Goal: Task Accomplishment & Management: Manage account settings

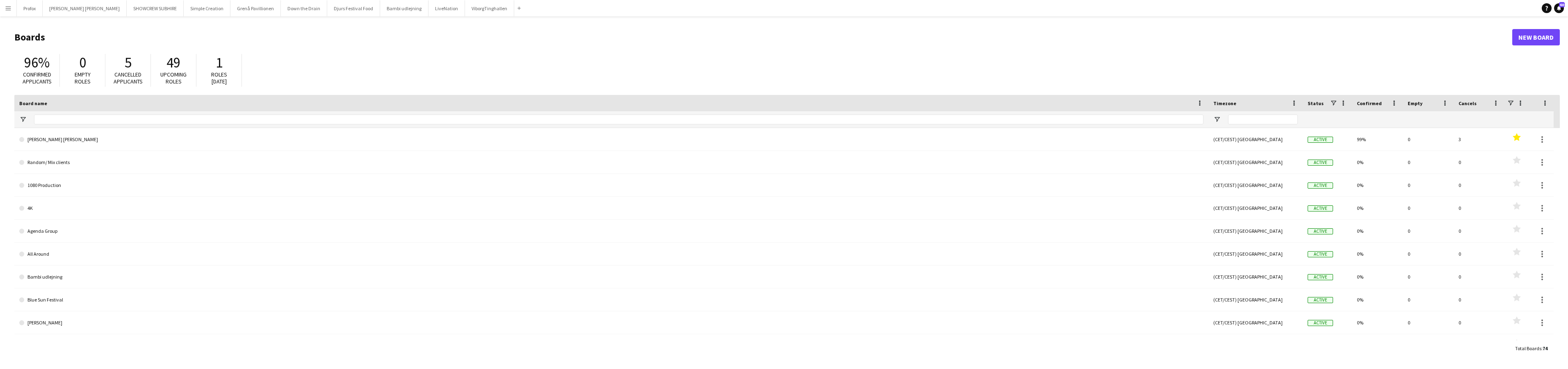
click at [9, 9] on app-icon "Menu" at bounding box center [7, 7] width 6 height 6
click at [117, 44] on link "All jobs" at bounding box center [123, 45] width 82 height 17
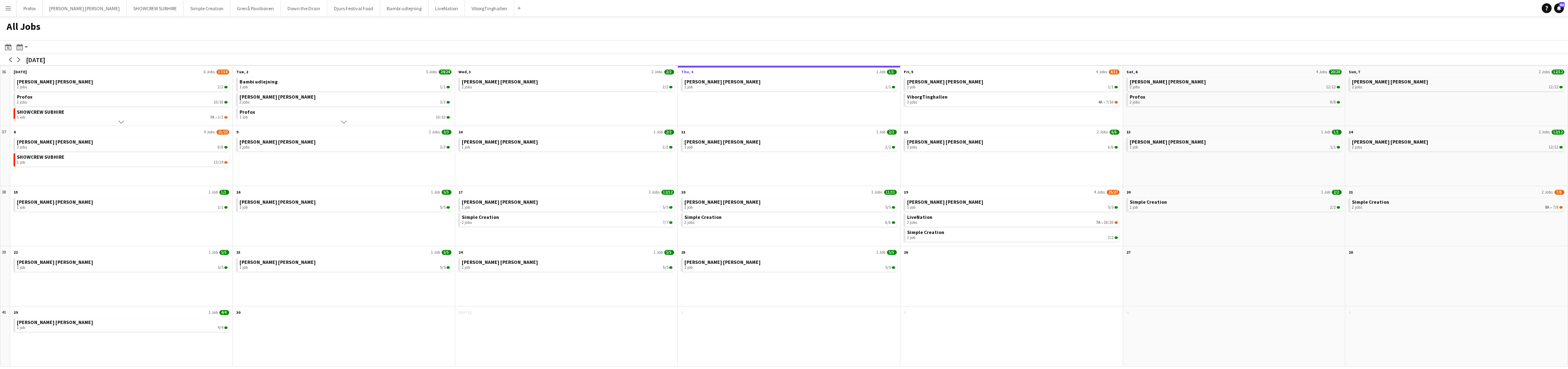
click at [10, 8] on app-icon "Menu" at bounding box center [7, 7] width 6 height 6
click at [148, 31] on div "All Jobs" at bounding box center [784, 29] width 1568 height 24
click at [12, 58] on app-icon "arrow-left" at bounding box center [10, 59] width 5 height 5
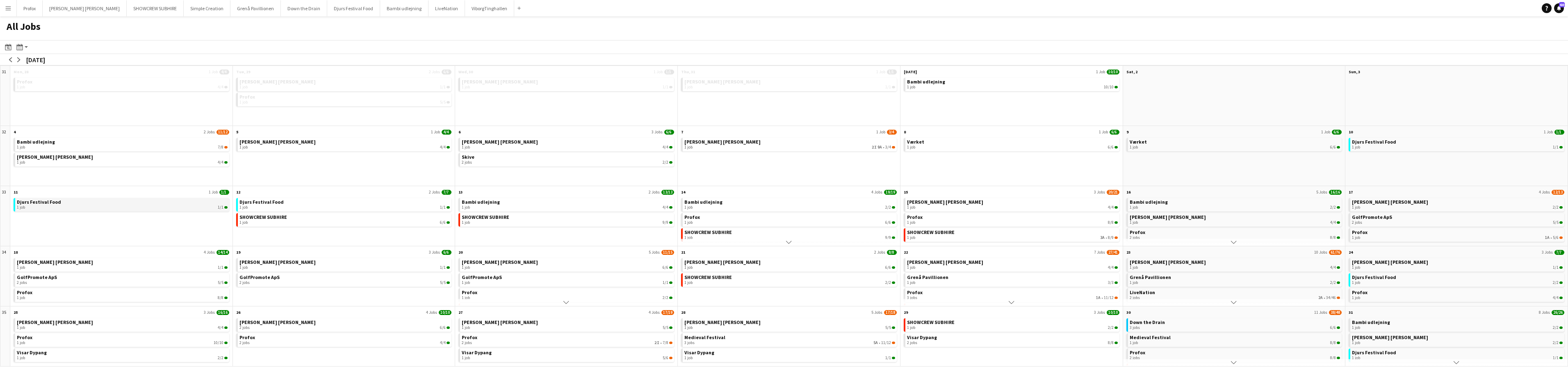
click at [93, 203] on link "Djurs Festival Food 1 job 1/1" at bounding box center [122, 203] width 211 height 12
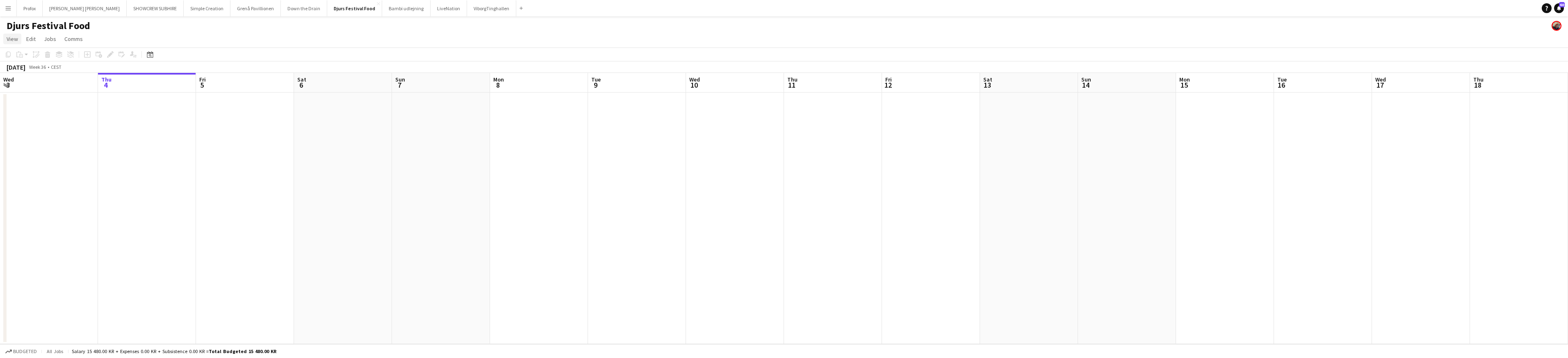
click at [15, 40] on span "View" at bounding box center [12, 39] width 11 height 7
click at [93, 108] on app-calendar-viewport "Mon 1 Tue 2 Wed 3 Thu 4 Fri 5 Sat 6 Sun 7 Mon 8 Tue 9 Wed 10 Thu 11 Fri 12 Sat …" at bounding box center [784, 208] width 1568 height 271
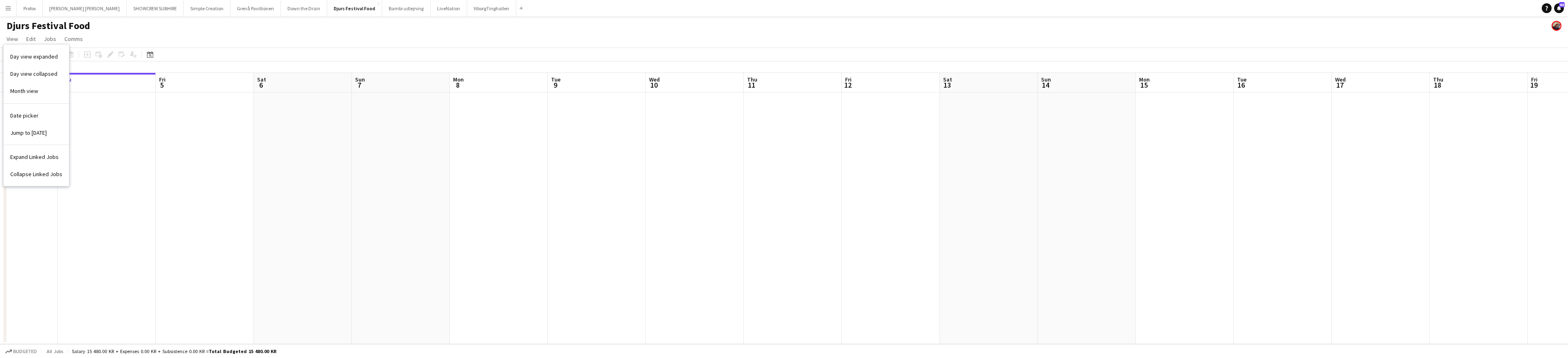
drag, startPoint x: 136, startPoint y: 114, endPoint x: 207, endPoint y: 116, distance: 71.0
click at [207, 117] on app-calendar-viewport "Mon 1 Tue 2 Wed 3 Thu 4 Fri 5 Sat 6 Sun 7 Mon 8 Tue 9 Wed 10 Thu 11 Fri 12 Sat …" at bounding box center [784, 208] width 1568 height 271
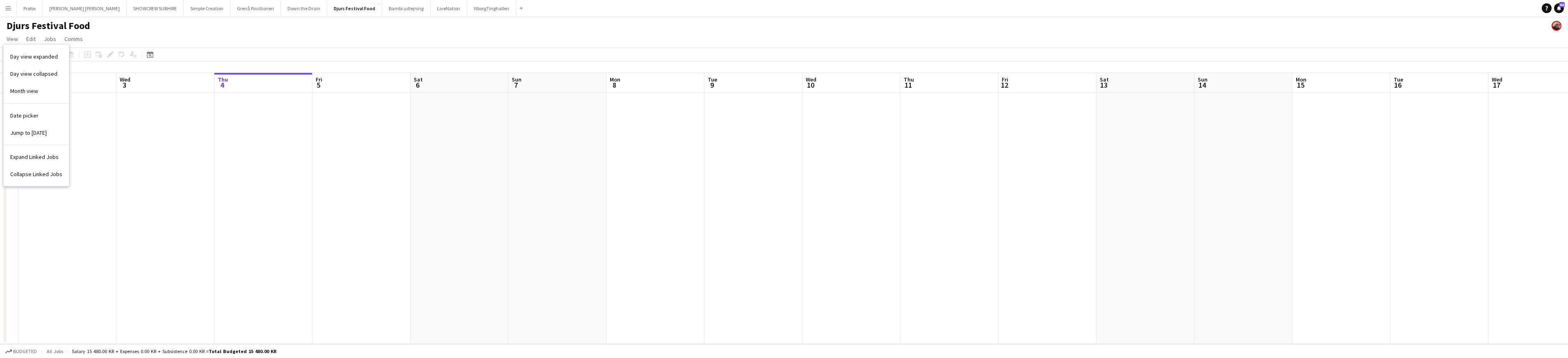
drag, startPoint x: 91, startPoint y: 82, endPoint x: 313, endPoint y: 76, distance: 222.1
click at [333, 78] on app-calendar-viewport "Sun 31 1/1 1 Job Mon 1 Tue 2 Wed 3 Thu 4 Fri 5 Sat 6 Sun 7 Mon 8 Tue 9 Wed 10 T…" at bounding box center [784, 208] width 1568 height 271
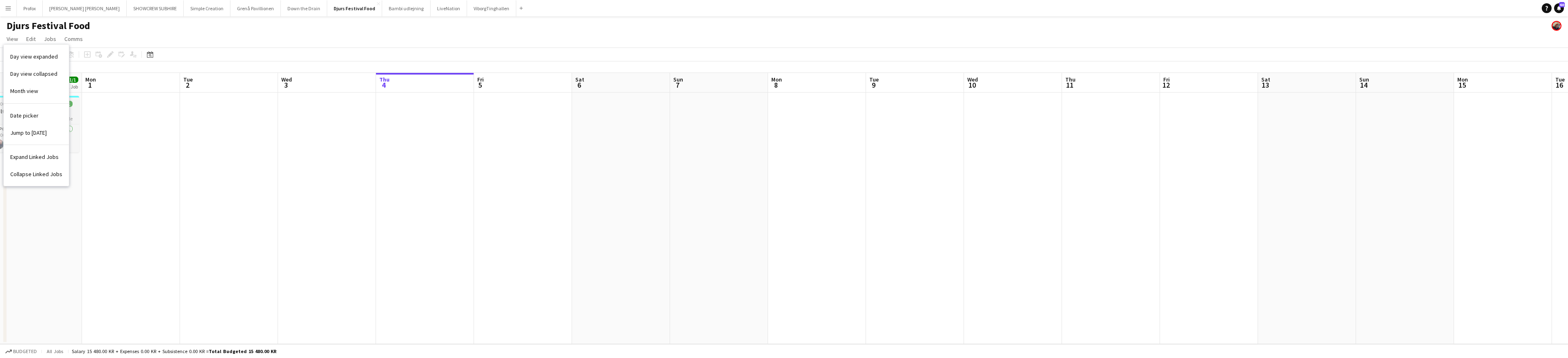
drag, startPoint x: 115, startPoint y: 96, endPoint x: 250, endPoint y: 98, distance: 135.0
click at [289, 98] on app-calendar-viewport "Fri 29 Sat 30 Sun 31 1/1 1 Job Mon 1 Tue 2 Wed 3 Thu 4 Fri 5 Sat 6 Sun 7 Mon 8 …" at bounding box center [784, 208] width 1568 height 271
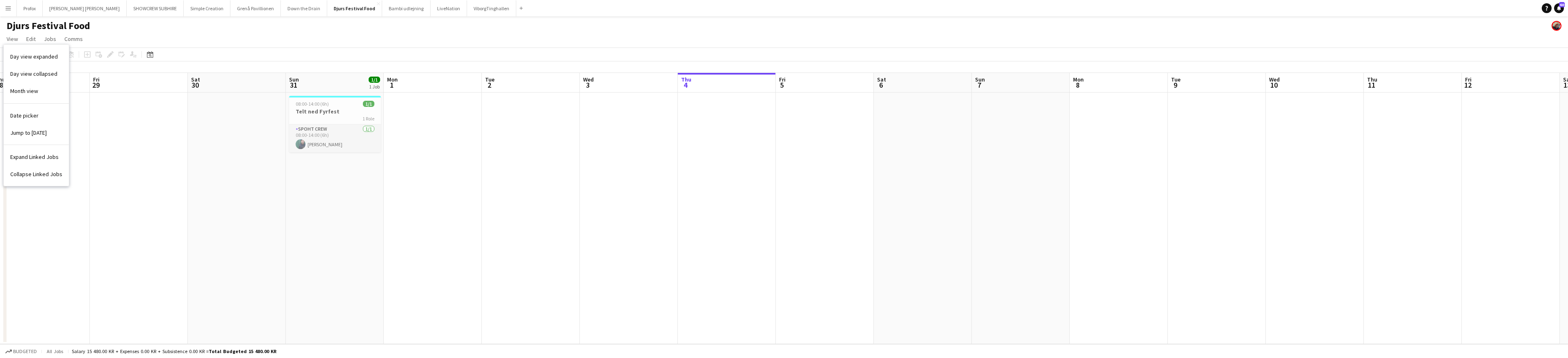
drag, startPoint x: 230, startPoint y: 94, endPoint x: 220, endPoint y: 91, distance: 10.4
click at [343, 98] on app-calendar-viewport "Tue 26 Wed 27 Thu 28 Fri 29 Sat 30 Sun 31 1/1 1 Job Mon 1 Tue 2 Wed 3 Thu 4 Fri…" at bounding box center [784, 208] width 1568 height 271
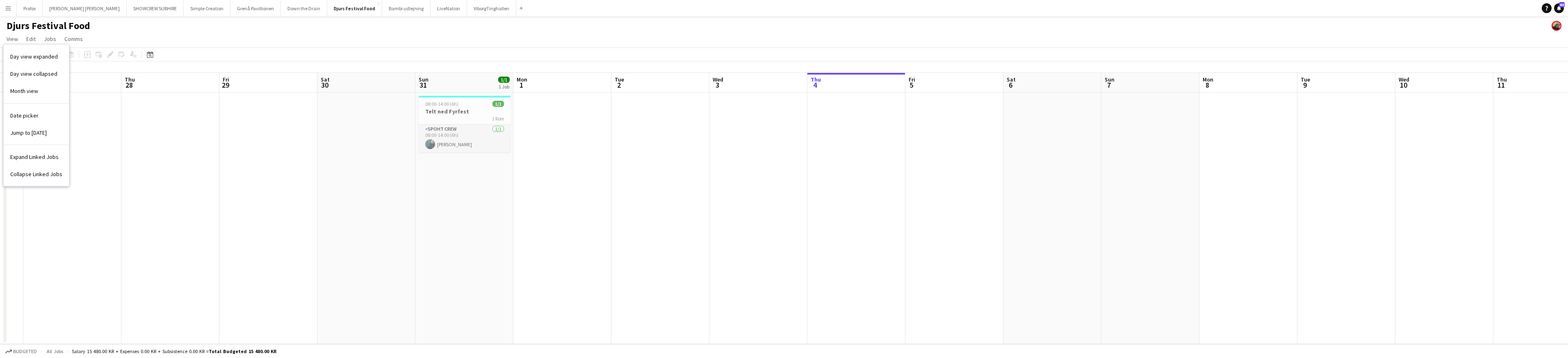
drag, startPoint x: 187, startPoint y: 86, endPoint x: 380, endPoint y: 102, distance: 193.7
click at [381, 102] on app-calendar-viewport "Mon 25 Tue 26 Wed 27 Thu 28 Fri 29 Sat 30 Sun 31 1/1 1 Job Mon 1 Tue 2 Wed 3 Th…" at bounding box center [784, 208] width 1568 height 271
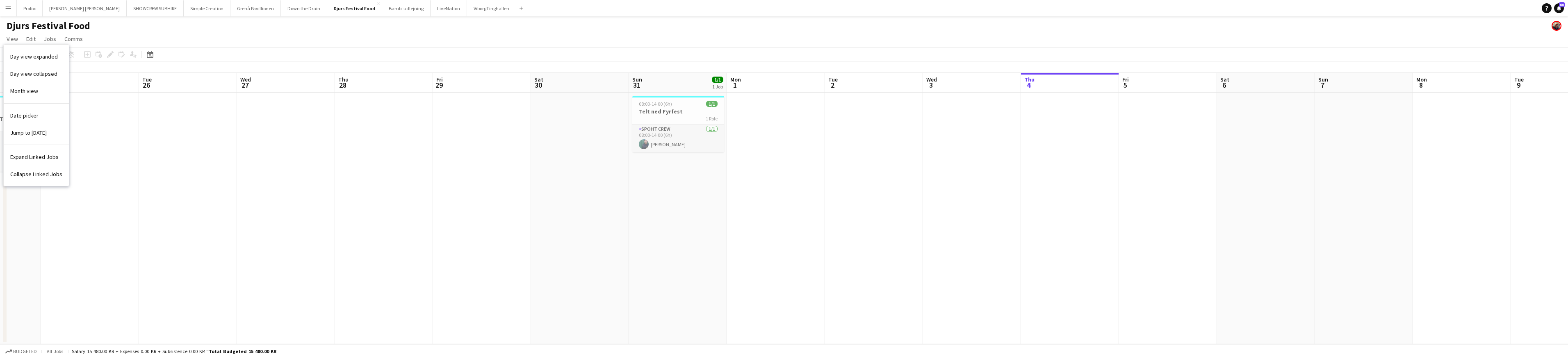
drag, startPoint x: 73, startPoint y: 72, endPoint x: 309, endPoint y: 93, distance: 236.9
click at [310, 93] on app-calendar "Copy Paste Paste Command V Paste with crew Command Shift V Paste linked Job [GE…" at bounding box center [784, 196] width 1568 height 296
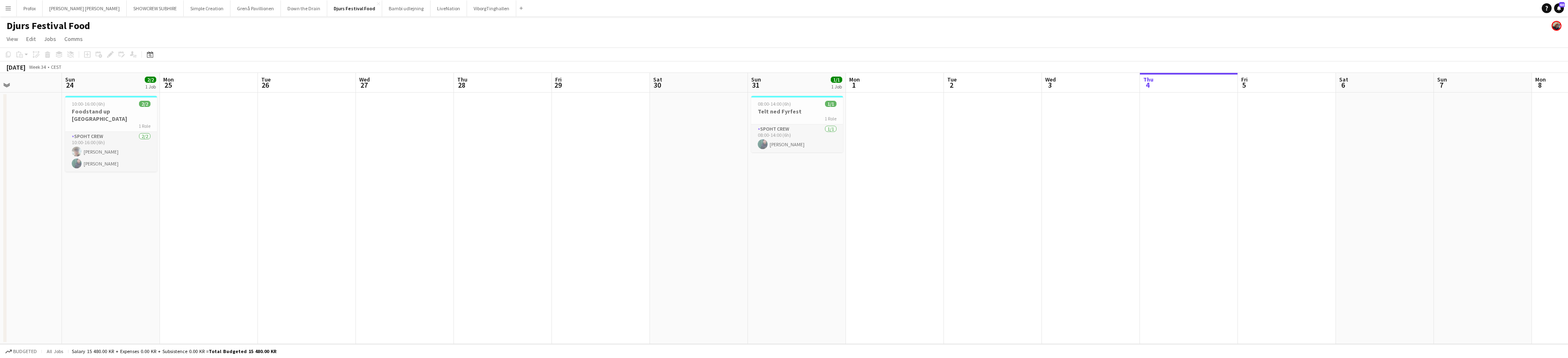
drag, startPoint x: 168, startPoint y: 80, endPoint x: 63, endPoint y: 73, distance: 105.2
click at [286, 87] on app-calendar-viewport "Thu 21 Fri 22 Sat 23 Sun 24 2/2 1 Job Mon 25 Tue 26 Wed 27 Thu 28 Fri 29 Sat 30…" at bounding box center [784, 208] width 1568 height 271
drag, startPoint x: 220, startPoint y: 89, endPoint x: 194, endPoint y: 87, distance: 26.1
click at [236, 89] on app-calendar "Copy Paste Paste Command V Paste with crew Command Shift V Paste linked Job [GE…" at bounding box center [784, 196] width 1568 height 296
drag, startPoint x: 158, startPoint y: 83, endPoint x: 218, endPoint y: 85, distance: 60.0
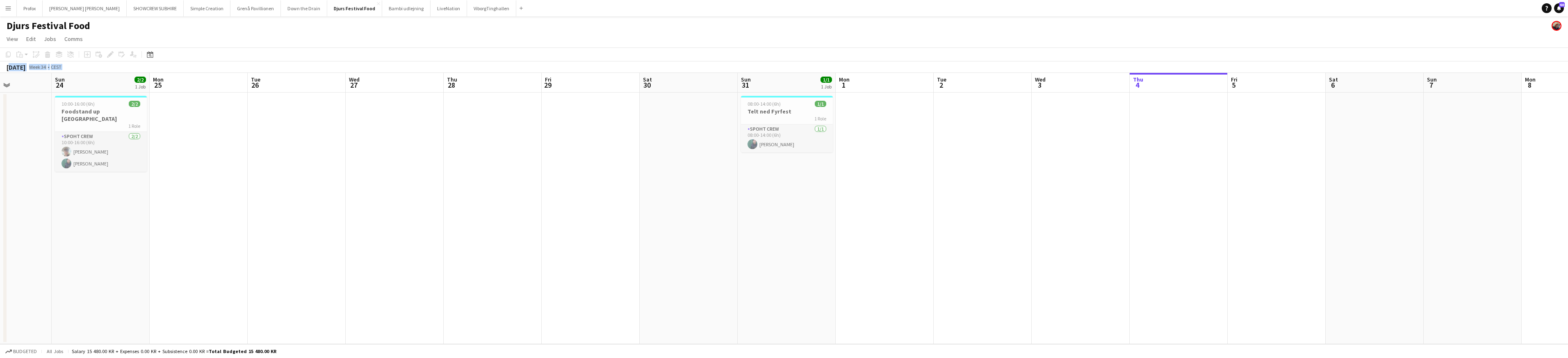
click at [377, 86] on app-calendar-viewport "Thu 21 Fri 22 Sat 23 Sun 24 2/2 1 Job Mon 25 Tue 26 Wed 27 Thu 28 Fri 29 Sat 30…" at bounding box center [784, 208] width 1568 height 271
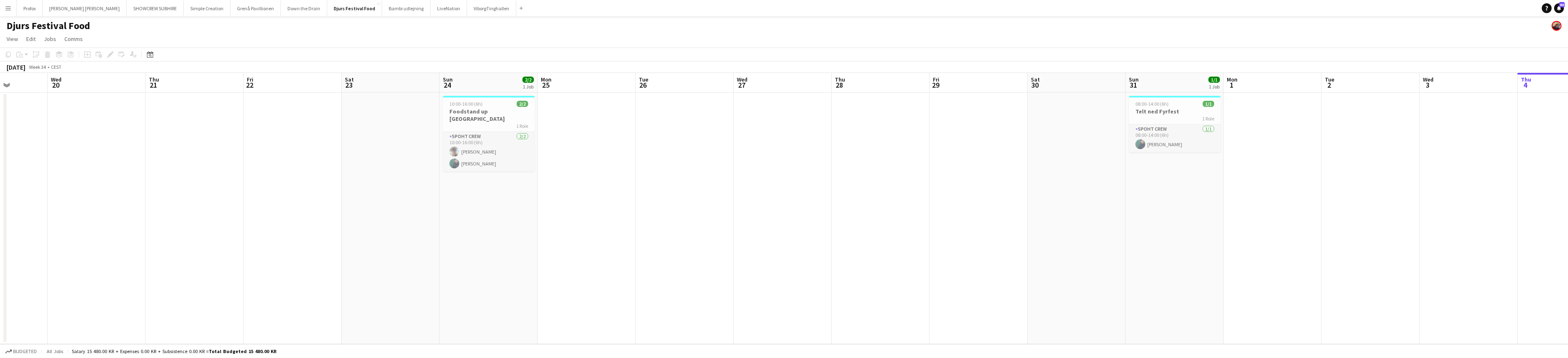
drag, startPoint x: 223, startPoint y: 94, endPoint x: 333, endPoint y: 100, distance: 110.2
click at [353, 99] on app-calendar-viewport "Sun 17 Mon 18 Tue 19 Wed 20 Thu 21 Fri 22 Sat 23 Sun 24 2/2 1 Job Mon 25 Tue 26…" at bounding box center [784, 208] width 1568 height 271
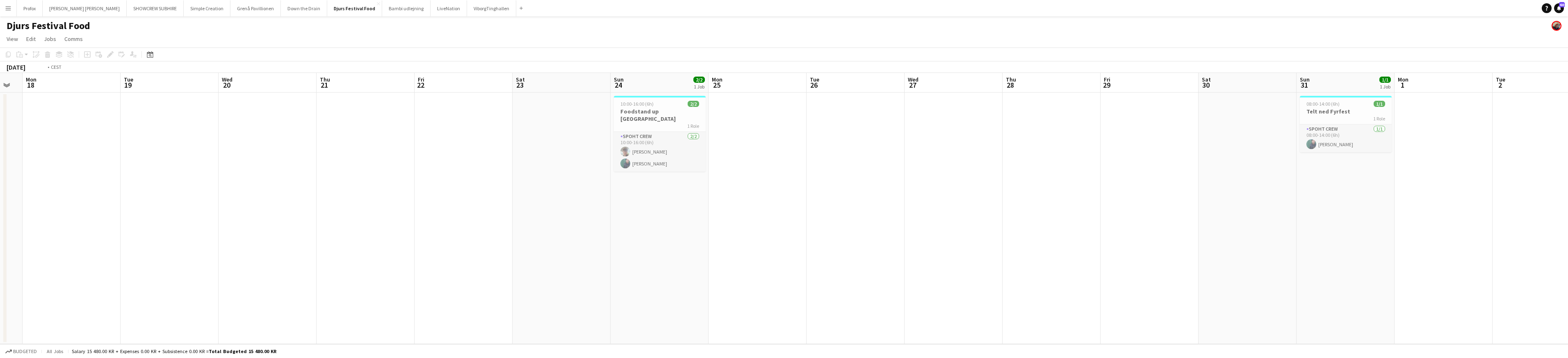
drag, startPoint x: 175, startPoint y: 84, endPoint x: 308, endPoint y: 89, distance: 133.1
click at [320, 91] on app-calendar-viewport "Sat 16 Sun 17 Mon 18 Tue 19 Wed 20 Thu 21 Fri 22 Sat 23 Sun 24 2/2 1 Job Mon 25…" at bounding box center [784, 208] width 1568 height 271
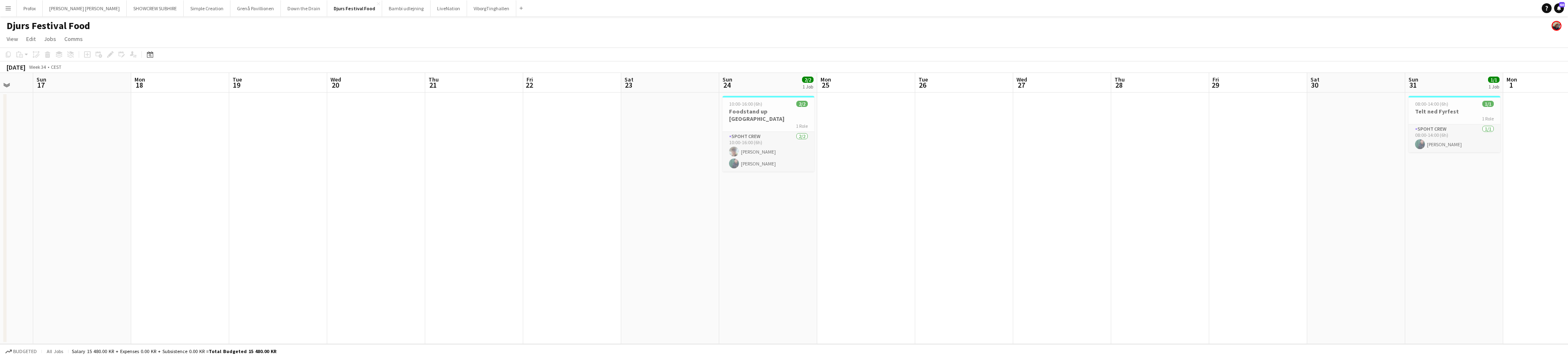
drag, startPoint x: 160, startPoint y: 76, endPoint x: 350, endPoint y: 84, distance: 190.2
click at [355, 84] on app-calendar-viewport "Fri 15 Sat 16 Sun 17 Mon 18 Tue 19 Wed 20 Thu 21 Fri 22 Sat 23 Sun 24 2/2 1 Job…" at bounding box center [784, 208] width 1568 height 271
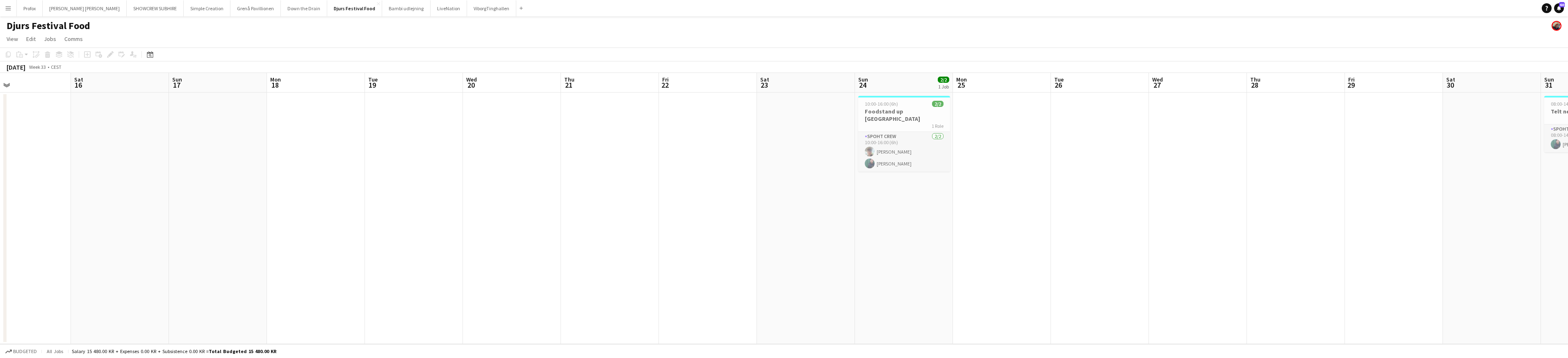
drag, startPoint x: 181, startPoint y: 75, endPoint x: 343, endPoint y: 85, distance: 162.3
click at [356, 86] on app-calendar "Copy Paste Paste Command V Paste with crew Command Shift V Paste linked Job [GE…" at bounding box center [784, 196] width 1568 height 296
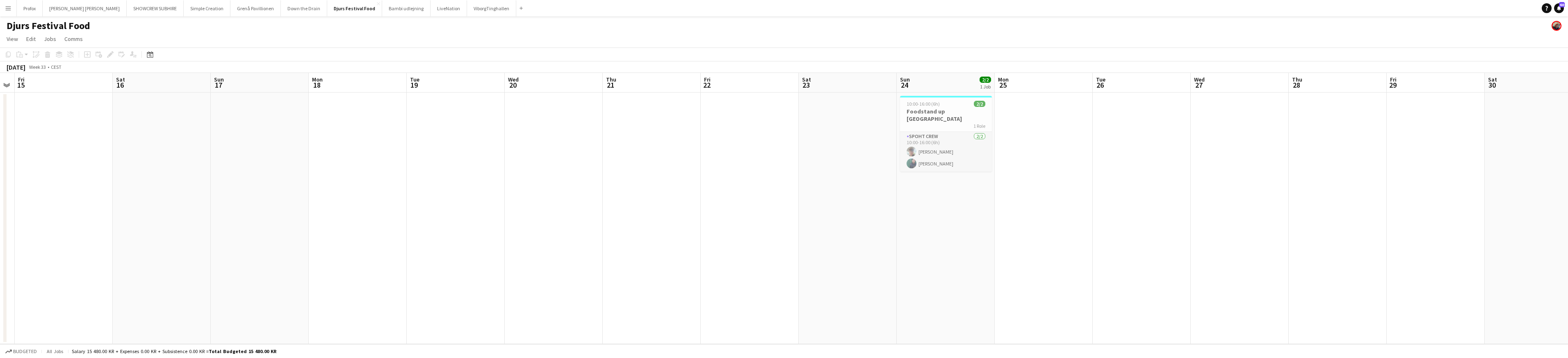
drag, startPoint x: 180, startPoint y: 89, endPoint x: 342, endPoint y: 116, distance: 164.2
click at [501, 112] on app-calendar-viewport "Wed 13 Thu 14 Fri 15 Sat 16 Sun 17 Mon 18 Tue 19 Wed 20 Thu 21 Fri 22 Sat 23 Su…" at bounding box center [784, 208] width 1568 height 271
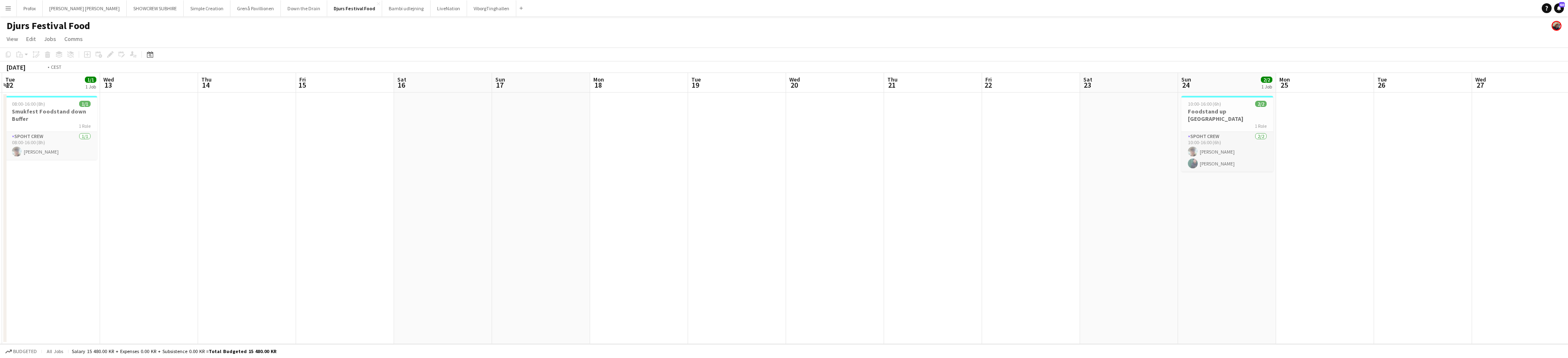
drag, startPoint x: 167, startPoint y: 109, endPoint x: 339, endPoint y: 111, distance: 172.0
click at [343, 111] on app-calendar-viewport "Sun 10 1/1 1 Job Mon 11 1/1 1 Job Tue 12 1/1 1 Job Wed 13 Thu 14 Fri 15 Sat 16 …" at bounding box center [784, 208] width 1568 height 271
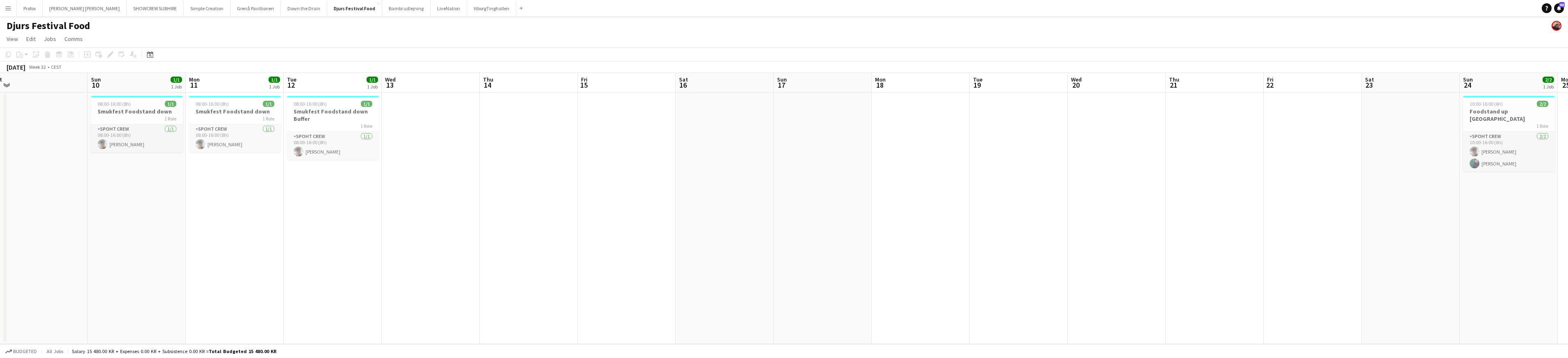
drag, startPoint x: 217, startPoint y: 163, endPoint x: 387, endPoint y: 183, distance: 171.2
click at [399, 174] on app-calendar-viewport "Thu 7 Fri 8 Sat 9 Sun 10 1/1 1 Job Mon 11 1/1 1 Job Tue 12 1/1 1 Job Wed 13 Thu…" at bounding box center [784, 208] width 1568 height 271
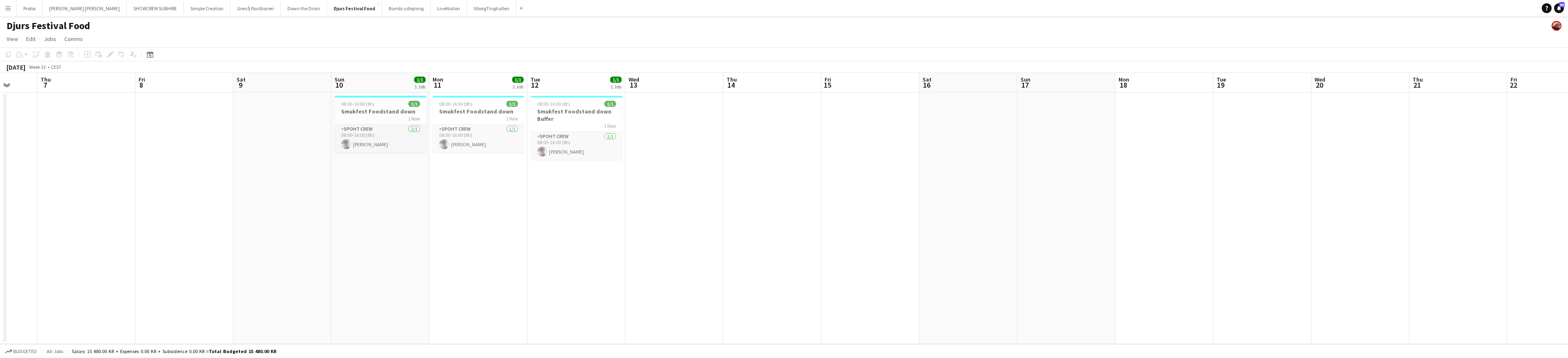
scroll to position [0, 243]
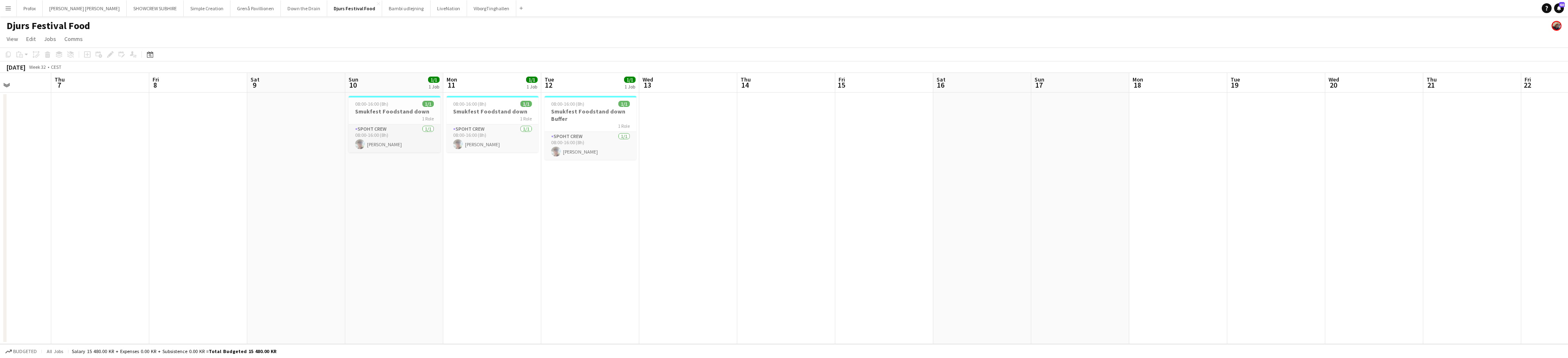
drag, startPoint x: 240, startPoint y: 211, endPoint x: 473, endPoint y: 223, distance: 233.3
click at [482, 221] on app-calendar-viewport "Mon 4 Tue 5 Wed 6 Thu 7 Fri 8 Sat 9 Sun 10 1/1 1 Job Mon 11 1/1 1 Job Tue 12 1/…" at bounding box center [784, 208] width 1568 height 271
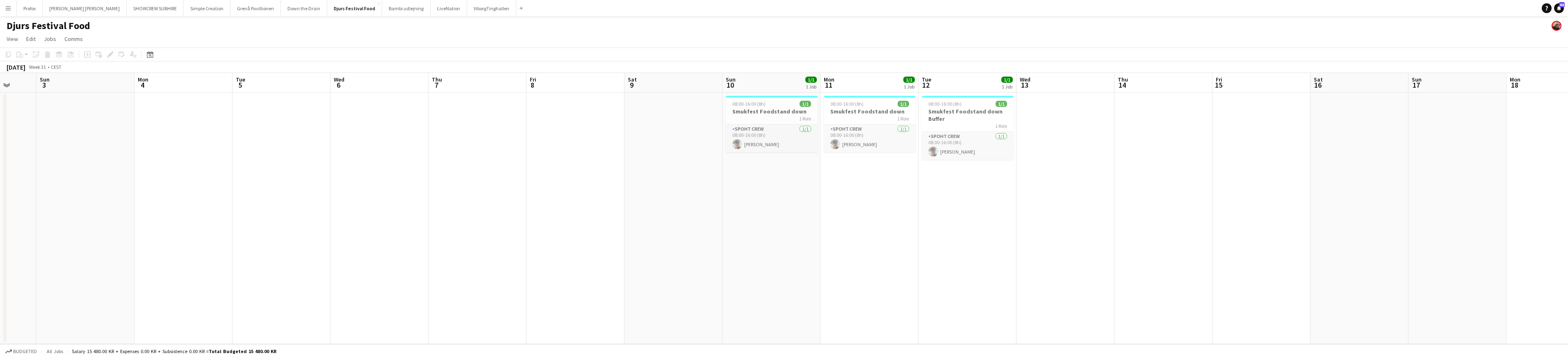
drag, startPoint x: 189, startPoint y: 202, endPoint x: 345, endPoint y: 214, distance: 156.5
click at [467, 211] on app-calendar-viewport "Fri 1 Sat 2 Sun 3 Mon 4 Tue 5 Wed 6 Thu 7 Fri 8 Sat 9 Sun 10 1/1 1 Job Mon 11 1…" at bounding box center [784, 208] width 1568 height 271
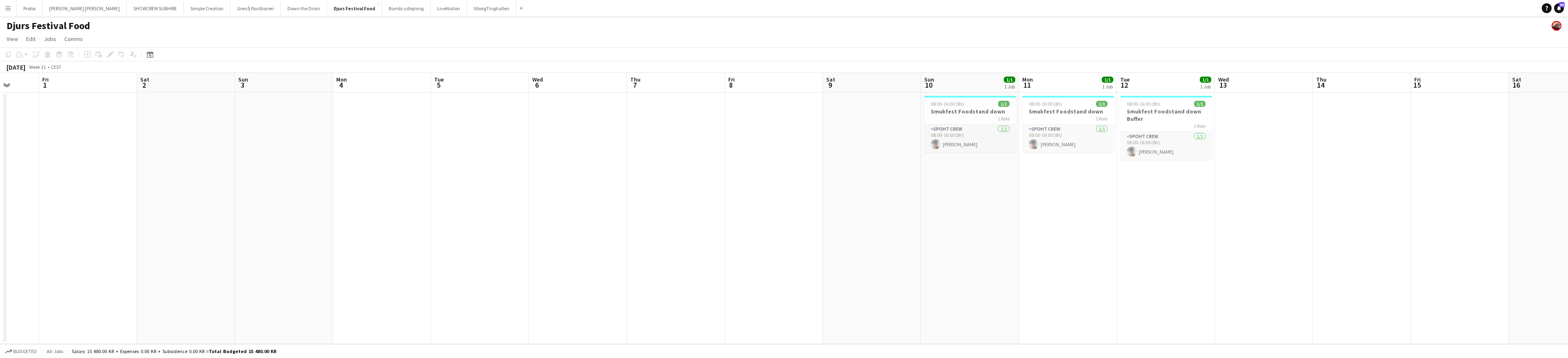
drag, startPoint x: 153, startPoint y: 192, endPoint x: 401, endPoint y: 208, distance: 248.5
click at [449, 200] on app-calendar-viewport "Tue 29 Wed 30 Thu 31 Fri 1 Sat 2 Sun 3 Mon 4 Tue 5 Wed 6 Thu 7 Fri 8 Sat 9 Sun …" at bounding box center [784, 208] width 1568 height 271
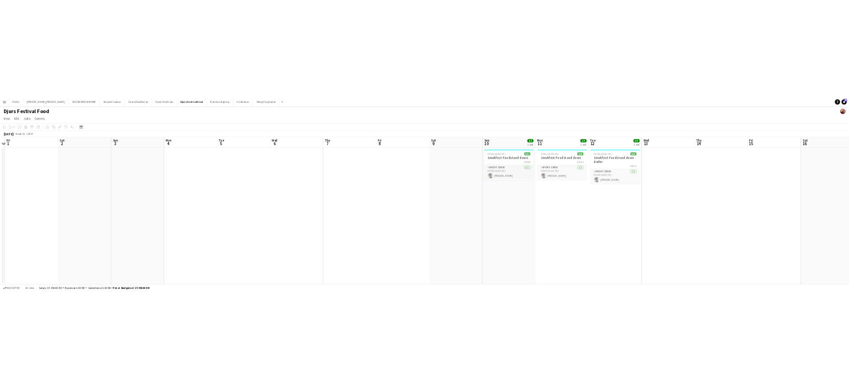
scroll to position [0, 309]
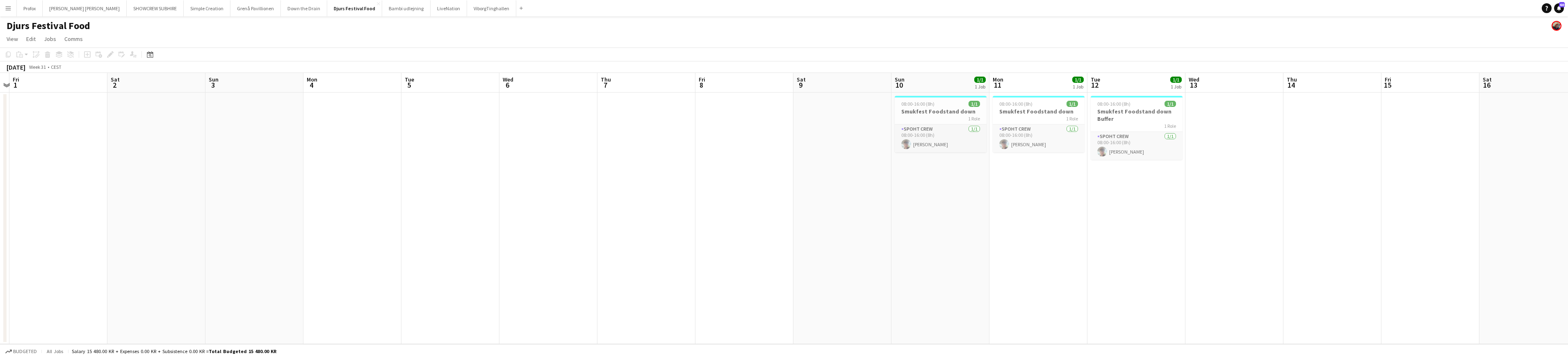
drag, startPoint x: 264, startPoint y: 203, endPoint x: 134, endPoint y: 178, distance: 132.4
click at [135, 179] on app-calendar-viewport "Tue 29 Wed 30 Thu 31 Fri 1 Sat 2 Sun 3 Mon 4 Tue 5 Wed 6 Thu 7 Fri 8 Sat 9 Sun …" at bounding box center [784, 208] width 1568 height 271
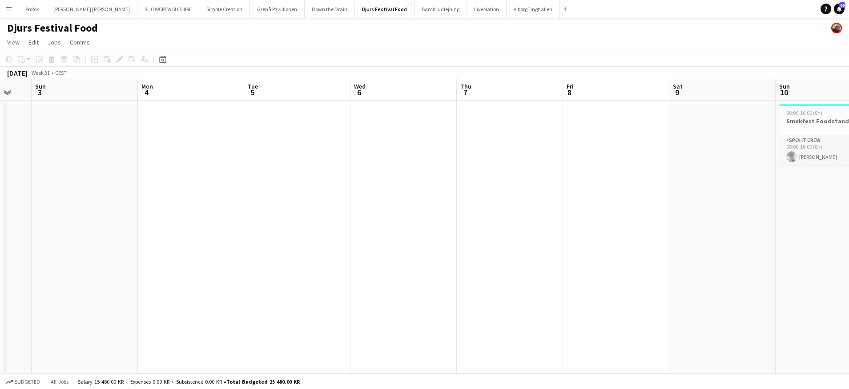
drag, startPoint x: 709, startPoint y: 91, endPoint x: 518, endPoint y: 79, distance: 191.7
click at [518, 79] on app-calendar-viewport "Thu 31 Fri 1 Sat 2 Sun 3 Mon 4 Tue 5 Wed 6 Thu 7 Fri 8 Sat 9 Sun 10 1/1 1 Job M…" at bounding box center [424, 226] width 849 height 295
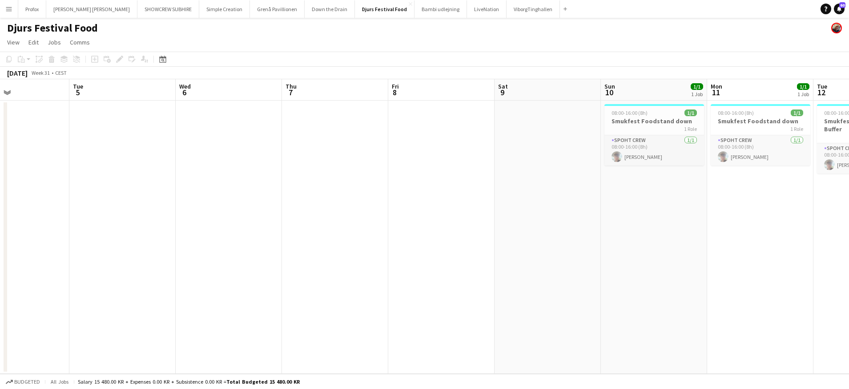
drag, startPoint x: 633, startPoint y: 85, endPoint x: 463, endPoint y: 76, distance: 170.7
click at [442, 76] on app-calendar "Copy Paste Paste Command V Paste with crew Command Shift V Paste linked Job [GE…" at bounding box center [424, 213] width 849 height 322
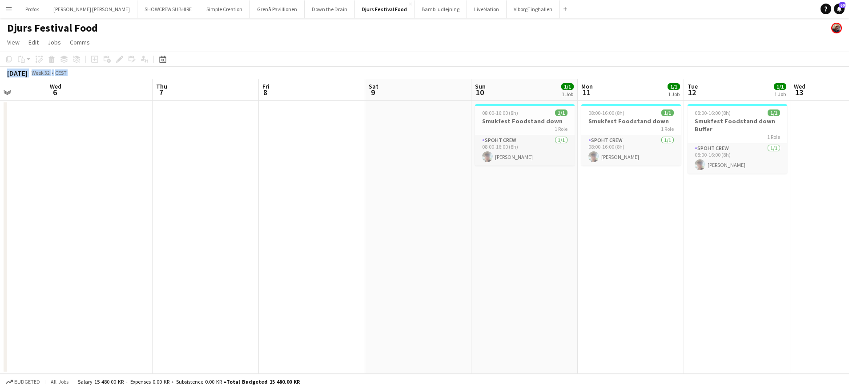
drag, startPoint x: 545, startPoint y: 93, endPoint x: 370, endPoint y: 59, distance: 177.6
click at [362, 60] on app-calendar "Copy Paste Paste Command V Paste with crew Command Shift V Paste linked Job [GE…" at bounding box center [424, 213] width 849 height 322
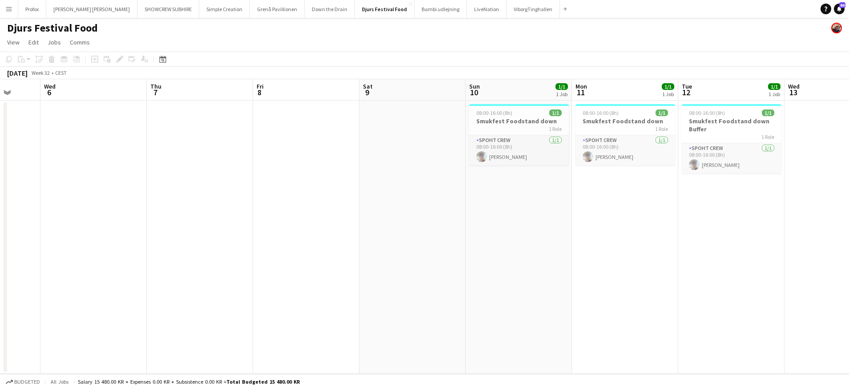
scroll to position [0, 277]
drag, startPoint x: 525, startPoint y: 92, endPoint x: 431, endPoint y: 84, distance: 93.8
click at [431, 84] on app-calendar-viewport "Sun 3 Mon 4 Tue 5 Wed 6 Thu 7 Fri 8 Sat 9 Sun 10 1/1 1 Job Mon 11 1/1 1 Job Tue…" at bounding box center [424, 226] width 849 height 295
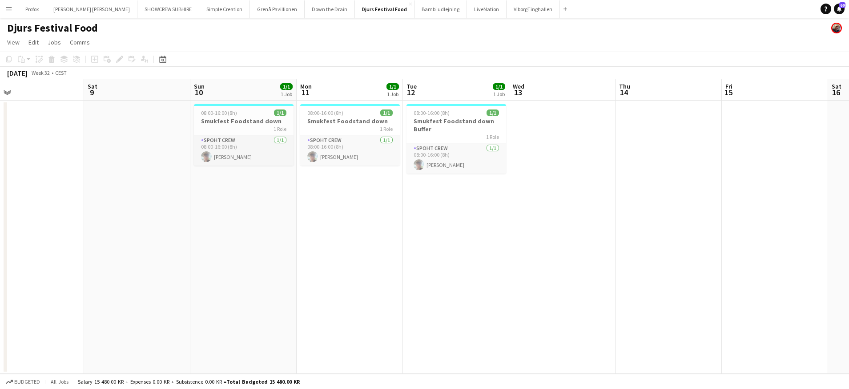
drag, startPoint x: 550, startPoint y: 89, endPoint x: 384, endPoint y: 81, distance: 166.6
click at [381, 81] on app-calendar-viewport "Tue 5 Wed 6 Thu 7 Fri 8 Sat 9 Sun 10 1/1 1 Job Mon 11 1/1 1 Job Tue 12 1/1 1 Jo…" at bounding box center [424, 226] width 849 height 295
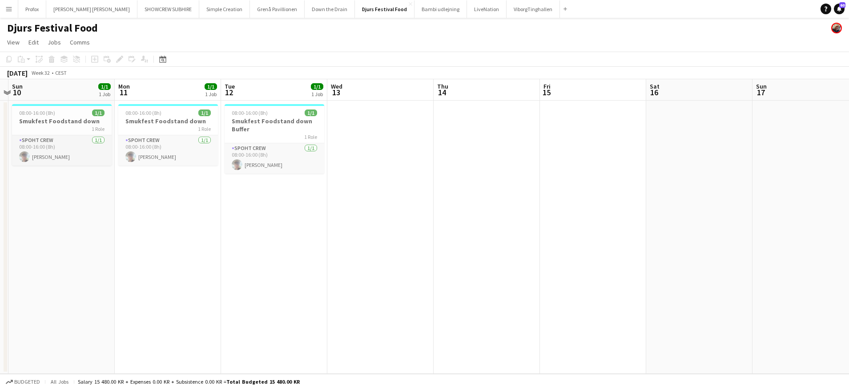
scroll to position [0, 308]
drag, startPoint x: 495, startPoint y: 96, endPoint x: 344, endPoint y: 85, distance: 151.7
click at [343, 85] on app-calendar-viewport "Thu 7 Fri 8 Sat 9 Sun 10 1/1 1 Job Mon 11 1/1 1 Job Tue 12 1/1 1 Job Wed 13 Thu…" at bounding box center [424, 226] width 849 height 295
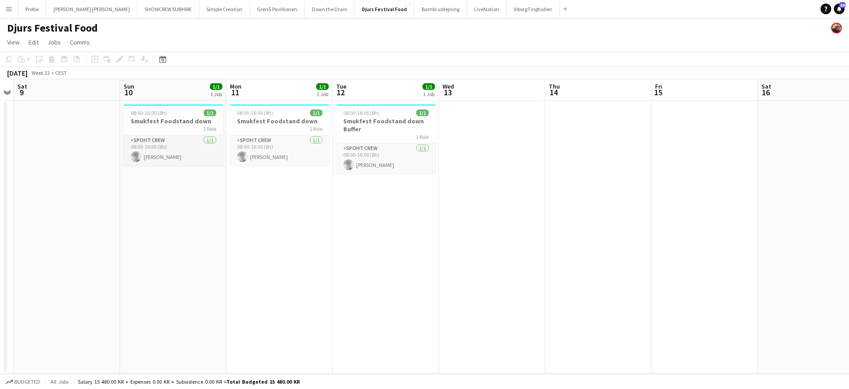
drag, startPoint x: 415, startPoint y: 92, endPoint x: 402, endPoint y: 99, distance: 14.6
click at [519, 93] on app-calendar-viewport "Thu 7 Fri 8 Sat 9 Sun 10 1/1 1 Job Mon 11 1/1 1 Job Tue 12 1/1 1 Job Wed 13 Thu…" at bounding box center [424, 226] width 849 height 295
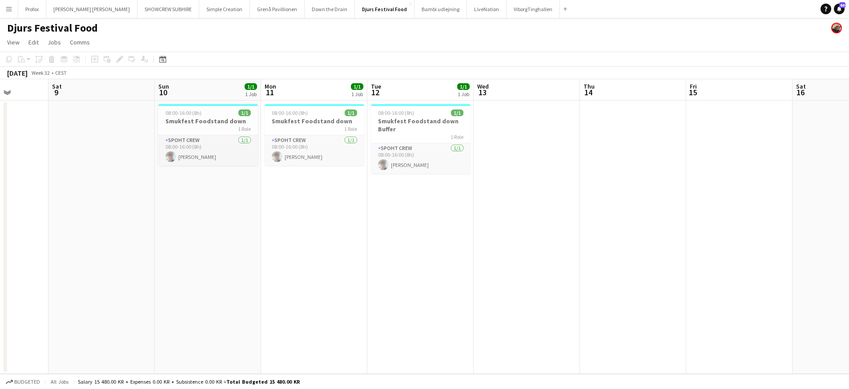
drag, startPoint x: 403, startPoint y: 97, endPoint x: 449, endPoint y: 99, distance: 45.4
click at [535, 96] on app-calendar-viewport "Wed 6 Thu 7 Fri 8 Sat 9 Sun 10 1/1 1 Job Mon 11 1/1 1 Job Tue 12 1/1 1 Job Wed …" at bounding box center [424, 226] width 849 height 295
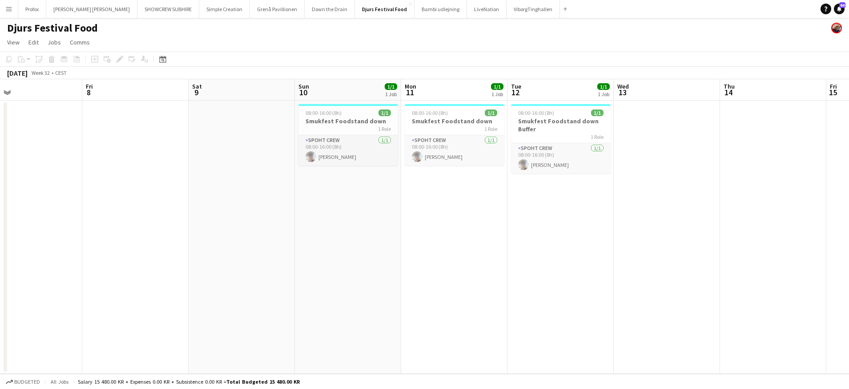
drag, startPoint x: 459, startPoint y: 99, endPoint x: 489, endPoint y: 94, distance: 30.7
click at [554, 95] on app-calendar-viewport "Tue 5 Wed 6 Thu 7 Fri 8 Sat 9 Sun 10 1/1 1 Job Mon 11 1/1 1 Job Tue 12 1/1 1 Jo…" at bounding box center [424, 226] width 849 height 295
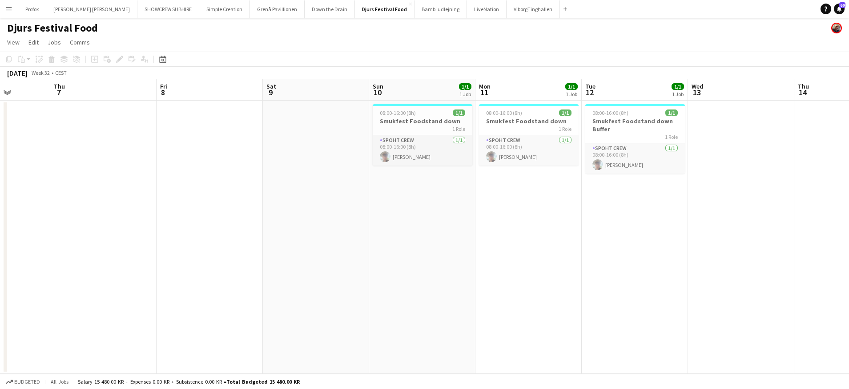
drag, startPoint x: 474, startPoint y: 95, endPoint x: 501, endPoint y: 93, distance: 26.8
click at [517, 93] on app-calendar-viewport "Mon 4 Tue 5 Wed 6 Thu 7 Fri 8 Sat 9 Sun 10 1/1 1 Job Mon 11 1/1 1 Job Tue 12 1/…" at bounding box center [424, 226] width 849 height 295
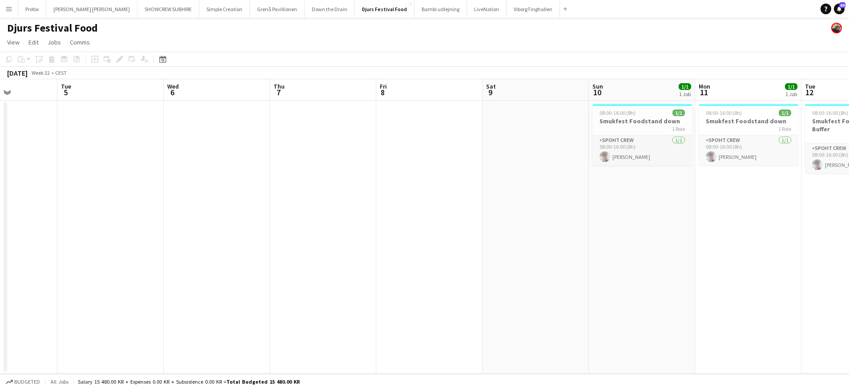
drag, startPoint x: 451, startPoint y: 94, endPoint x: 478, endPoint y: 91, distance: 26.9
click at [515, 92] on app-calendar-viewport "Sat 2 Sun 3 Mon 4 Tue 5 Wed 6 Thu 7 Fri 8 Sat 9 Sun 10 1/1 1 Job Mon 11 1/1 1 J…" at bounding box center [424, 226] width 849 height 295
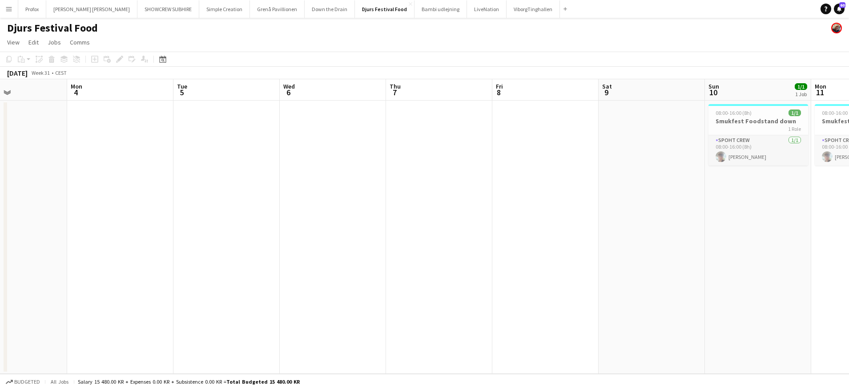
click at [550, 93] on app-calendar-viewport "Fri 1 Sat 2 Sun 3 Mon 4 Tue 5 Wed 6 Thu 7 Fri 8 Sat 9 Sun 10 1/1 1 Job Mon 11 1…" at bounding box center [424, 226] width 849 height 295
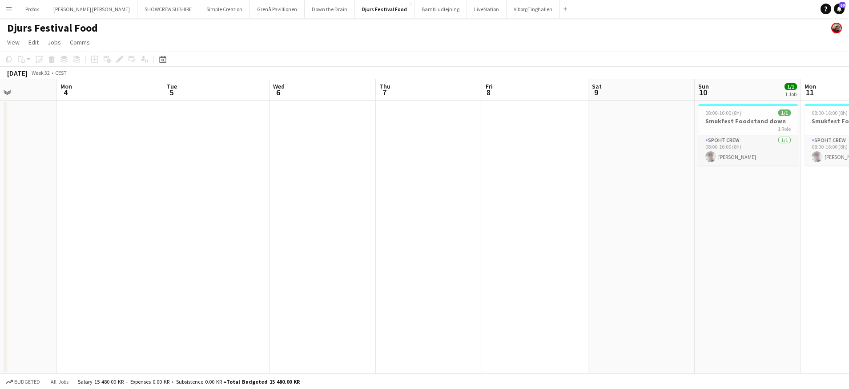
drag, startPoint x: 448, startPoint y: 101, endPoint x: 470, endPoint y: 98, distance: 23.0
click at [517, 98] on app-calendar-viewport "Fri 1 Sat 2 Sun 3 Mon 4 Tue 5 Wed 6 Thu 7 Fri 8 Sat 9 Sun 10 1/1 1 Job Mon 11 1…" at bounding box center [424, 226] width 849 height 295
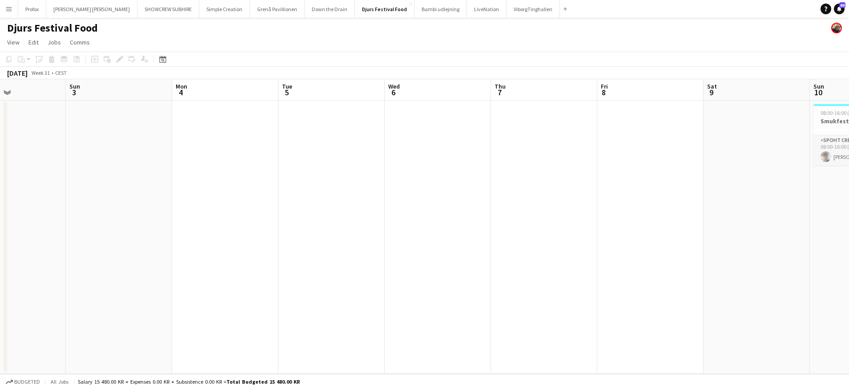
drag, startPoint x: 412, startPoint y: 99, endPoint x: 469, endPoint y: 94, distance: 58.1
click at [504, 96] on app-calendar-viewport "Thu 31 Fri 1 Sat 2 Sun 3 Mon 4 Tue 5 Wed 6 Thu 7 Fri 8 Sat 9 Sun 10 1/1 1 Job M…" at bounding box center [424, 226] width 849 height 295
drag, startPoint x: 471, startPoint y: 100, endPoint x: 542, endPoint y: 100, distance: 71.2
click at [558, 101] on app-calendar-viewport "Wed 30 Thu 31 Fri 1 Sat 2 Sun 3 Mon 4 Tue 5 Wed 6 Thu 7 Fri 8 Sat 9 Sun 10 1/1 …" at bounding box center [424, 226] width 849 height 295
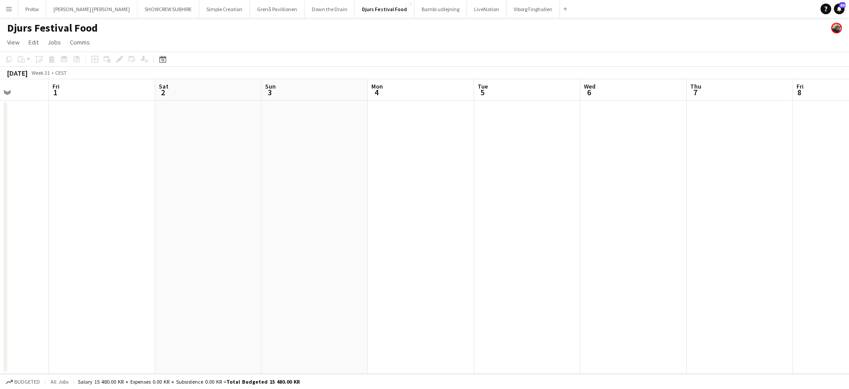
drag, startPoint x: 483, startPoint y: 103, endPoint x: 575, endPoint y: 99, distance: 92.2
click at [574, 99] on app-calendar-viewport "Tue 29 Wed 30 Thu 31 Fri 1 Sat 2 Sun 3 Mon 4 Tue 5 Wed 6 Thu 7 Fri 8 Sat 9 Sun …" at bounding box center [424, 226] width 849 height 295
drag, startPoint x: 515, startPoint y: 103, endPoint x: 532, endPoint y: 100, distance: 17.2
click at [572, 101] on app-calendar-viewport "Mon 28 Tue 29 Wed 30 Thu 31 Fri 1 Sat 2 Sun 3 Mon 4 Tue 5 Wed 6 Thu 7 Fri 8 Sat…" at bounding box center [424, 226] width 849 height 295
drag, startPoint x: 485, startPoint y: 101, endPoint x: 542, endPoint y: 97, distance: 56.7
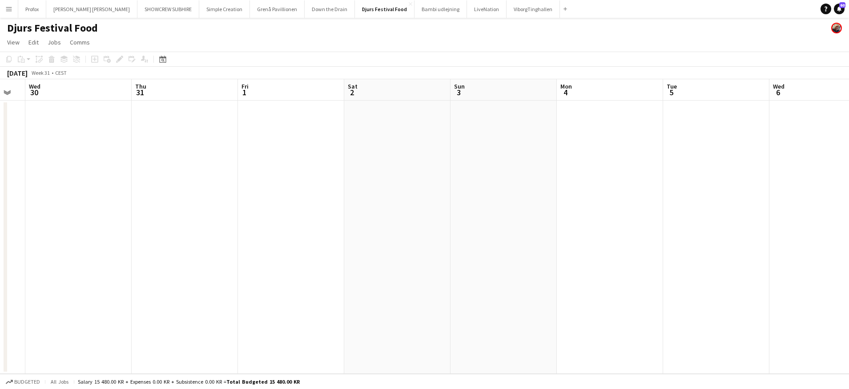
click at [573, 96] on app-calendar-viewport "Mon 28 Tue 29 Wed 30 Thu 31 Fri 1 Sat 2 Sun 3 Mon 4 Tue 5 Wed 6 Thu 7 Fri 8 Sat…" at bounding box center [424, 226] width 849 height 295
drag, startPoint x: 492, startPoint y: 99, endPoint x: 522, endPoint y: 97, distance: 30.3
click at [588, 98] on app-calendar-viewport "Sun 27 Mon 28 Tue 29 Wed 30 Thu 31 Fri 1 Sat 2 Sun 3 Mon 4 Tue 5 Wed 6 Thu 7 Fr…" at bounding box center [424, 226] width 849 height 295
drag, startPoint x: 478, startPoint y: 97, endPoint x: 553, endPoint y: 95, distance: 75.2
click at [584, 95] on app-calendar-viewport "Sat 26 Sun 27 Mon 28 Tue 29 Wed 30 Thu 31 Fri 1 Sat 2 Sun 3 Mon 4 Tue 5 Wed 6 T…" at bounding box center [424, 226] width 849 height 295
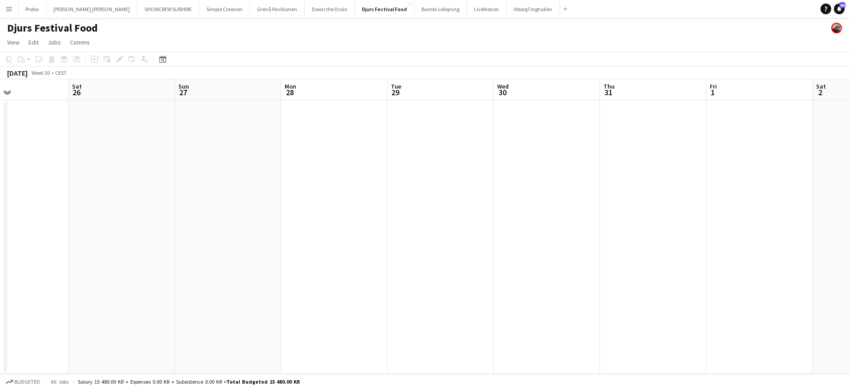
drag, startPoint x: 472, startPoint y: 97, endPoint x: 608, endPoint y: 94, distance: 136.6
click at [608, 94] on app-calendar-viewport "Wed 23 Thu 24 Fri 25 Sat 26 Sun 27 Mon 28 Tue 29 Wed 30 Thu 31 Fri 1 Sat 2 Sun …" at bounding box center [424, 226] width 849 height 295
drag, startPoint x: 425, startPoint y: 98, endPoint x: 635, endPoint y: 94, distance: 210.1
click at [635, 94] on app-calendar-viewport "Mon 21 Tue 22 Wed 23 Thu 24 Fri 25 Sat 26 Sun 27 Mon 28 Tue 29 Wed 30 Thu 31 Fr…" at bounding box center [424, 226] width 849 height 295
drag, startPoint x: 483, startPoint y: 97, endPoint x: 695, endPoint y: 93, distance: 211.8
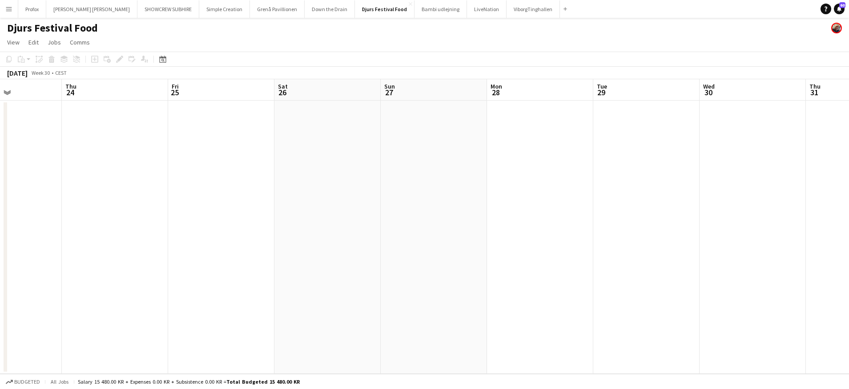
click at [696, 93] on app-calendar-viewport "Mon 21 Tue 22 Wed 23 Thu 24 Fri 25 Sat 26 Sun 27 Mon 28 Tue 29 Wed 30 Thu 31 Fr…" at bounding box center [424, 226] width 849 height 295
drag, startPoint x: 562, startPoint y: 93, endPoint x: 546, endPoint y: 91, distance: 16.5
click at [630, 88] on app-calendar-viewport "Thu 17 Fri 18 Sat 19 Sun 20 Mon 21 Tue 22 Wed 23 Thu 24 Fri 25 Sat 26 Sun 27 Mo…" at bounding box center [424, 226] width 849 height 295
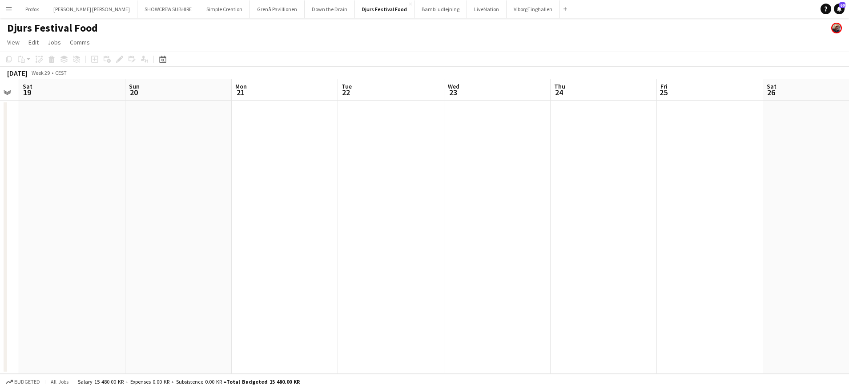
drag, startPoint x: 376, startPoint y: 96, endPoint x: 498, endPoint y: 89, distance: 122.1
click at [571, 86] on app-calendar-viewport "Thu 17 Fri 18 Sat 19 Sun 20 Mon 21 Tue 22 Wed 23 Thu 24 Fri 25 Sat 26 Sun 27 Mo…" at bounding box center [424, 226] width 849 height 295
drag, startPoint x: 512, startPoint y: 91, endPoint x: 626, endPoint y: 88, distance: 113.5
click at [661, 88] on app-calendar-viewport "Mon 14 Tue 15 Wed 16 Thu 17 Fri 18 Sat 19 Sun 20 Mon 21 Tue 22 Wed 23 Thu 24 Fr…" at bounding box center [424, 226] width 849 height 295
drag, startPoint x: 391, startPoint y: 89, endPoint x: 546, endPoint y: 89, distance: 155.7
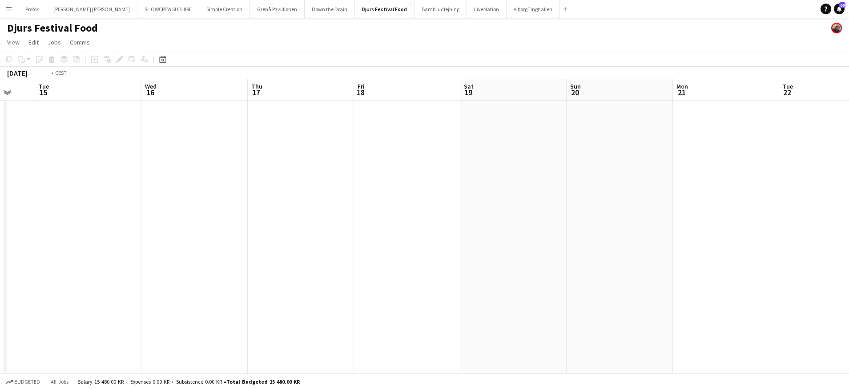
click at [647, 86] on app-calendar-viewport "Sun 13 Mon 14 Tue 15 Wed 16 Thu 17 Fri 18 Sat 19 Sun 20 Mon 21 Tue 22 Wed 23 Th…" at bounding box center [424, 226] width 849 height 295
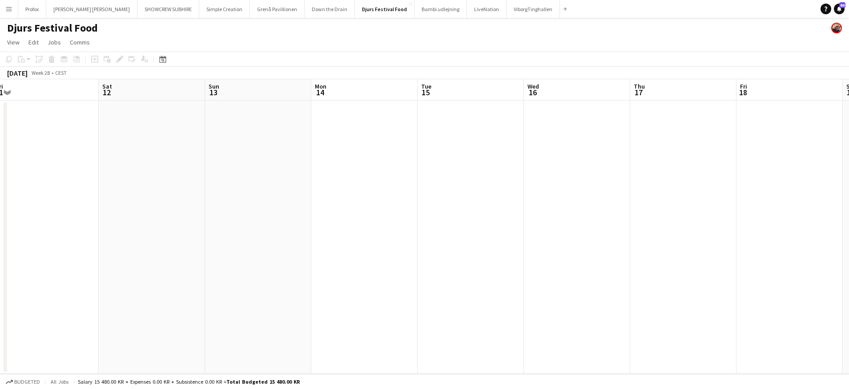
drag, startPoint x: 403, startPoint y: 96, endPoint x: 613, endPoint y: 84, distance: 210.8
click at [613, 84] on app-calendar-viewport "Wed 9 Thu 10 Fri 11 Sat 12 Sun 13 Mon 14 Tue 15 Wed 16 Thu 17 Fri 18 Sat 19 Sun…" at bounding box center [424, 226] width 849 height 295
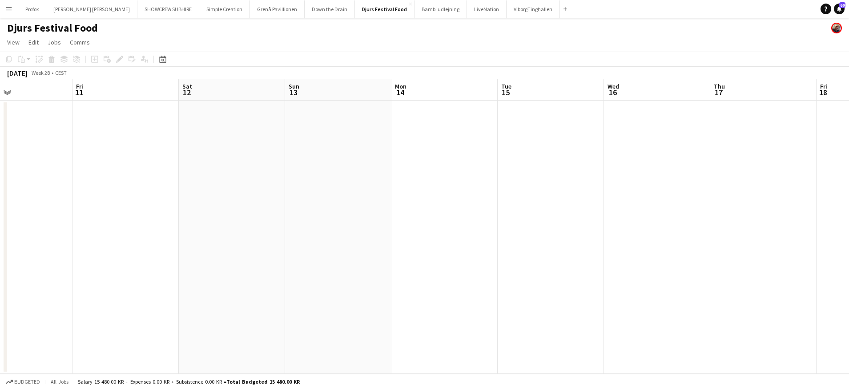
drag, startPoint x: 501, startPoint y: 88, endPoint x: 553, endPoint y: 87, distance: 51.6
click at [569, 86] on app-calendar-viewport "Tue 8 1/1 1 Job Wed 9 Thu 10 Fri 11 Sat 12 Sun 13 Mon 14 Tue 15 Wed 16 Thu 17 F…" at bounding box center [424, 226] width 849 height 295
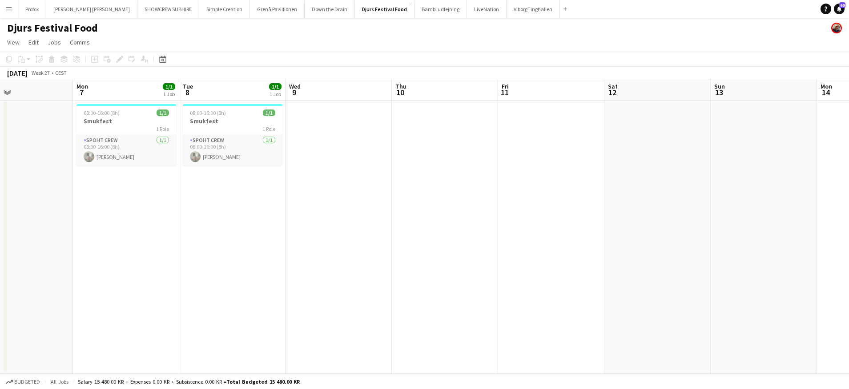
scroll to position [0, 246]
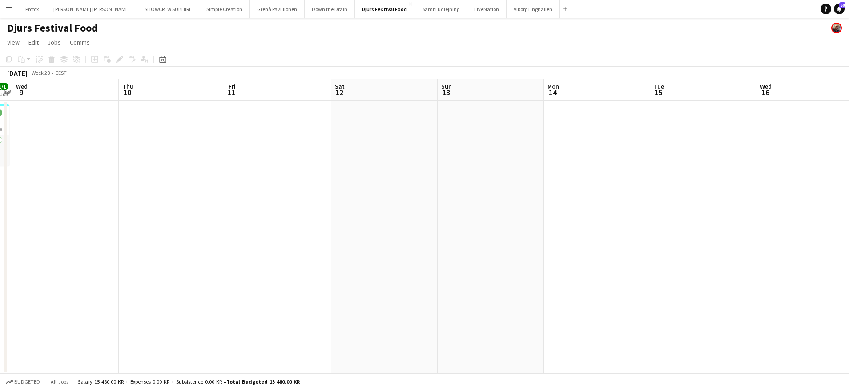
drag, startPoint x: 380, startPoint y: 91, endPoint x: 112, endPoint y: 115, distance: 269.4
click at [112, 115] on app-calendar-viewport "Sun 6 Mon 7 1/1 1 Job Tue 8 1/1 1 Job Wed 9 Thu 10 Fri 11 Sat 12 Sun 13 Mon 14 …" at bounding box center [424, 226] width 849 height 295
drag
click at [262, 124] on app-calendar "Copy Paste Paste Command V Paste with crew Command Shift V Paste linked Job [GE…" at bounding box center [424, 213] width 849 height 322
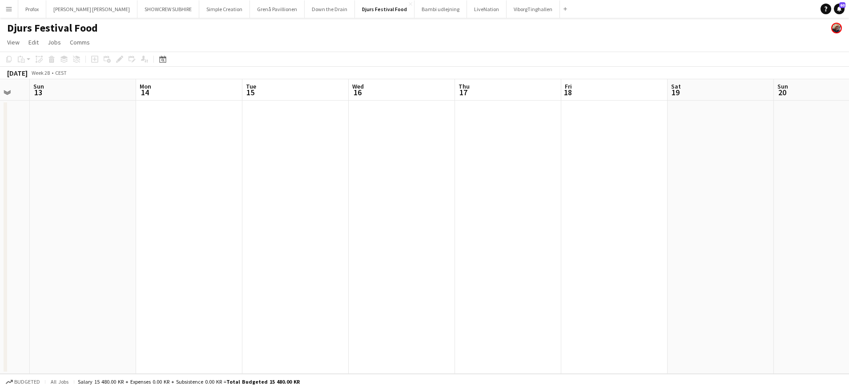
click at [152, 126] on app-calendar-viewport "Thu 10 Fri 11 Sat 12 Sun 13 Mon 14 Tue 15 Wed 16 Thu 17 Fri 18 Sat 19 Sun 20 Mo…" at bounding box center [424, 226] width 849 height 295
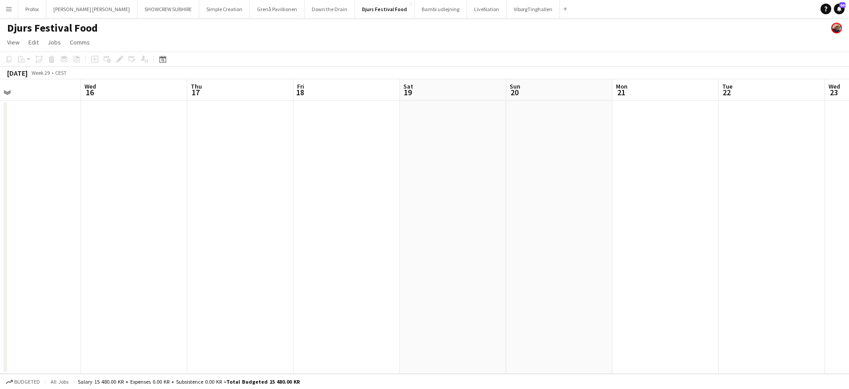
click at [162, 116] on app-calendar-viewport "Sat 12 Sun 13 Mon 14 Tue 15 Wed 16 Thu 17 Fri 18 Sat 19 Sun 20 Mon 21 Tue 22 We…" at bounding box center [424, 226] width 849 height 295
click at [178, 105] on app-calendar-viewport "Tue 15 Wed 16 Thu 17 Fri 18 Sat 19 Sun 20 Mon 21 Tue 22 Wed 23 Thu 24 Fri 25 Sa…" at bounding box center [424, 226] width 849 height 295
click at [200, 105] on app-calendar-viewport "Sat 19 Sun 20 Mon 21 Tue 22 Wed 23 Thu 24 Fri 25 Sat 26 Sun 27 Mon 28 Tue 29 We…" at bounding box center [424, 226] width 849 height 295
click at [251, 106] on app-calendar-viewport "Wed 23 Thu 24 Fri 25 Sat 26 Sun 27 Mon 28 Tue 29 Wed 30 Thu 31 Fri 1 Sat 2 Sun …" at bounding box center [424, 226] width 849 height 295
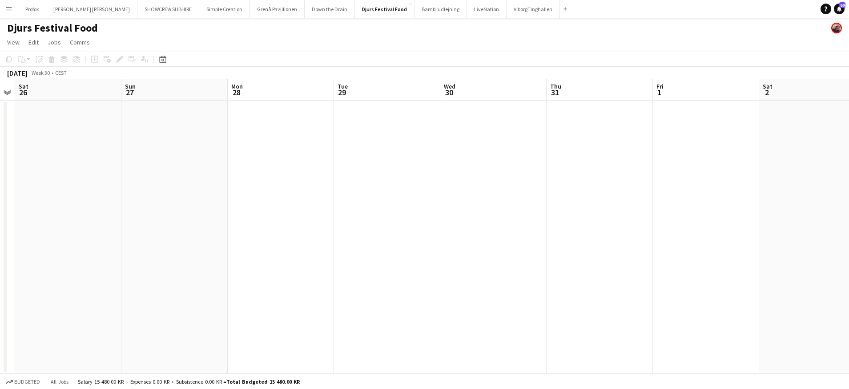
click at [323, 112] on app-calendar-viewport "Wed 23 Thu 24 Fri 25 Sat 26 Sun 27 Mon 28 Tue 29 Wed 30 Thu 31 Fri 1 Sat 2 Sun …" at bounding box center [424, 226] width 849 height 295
click at [419, 123] on app-calendar-viewport "Sat 26 Sun 27 Mon 28 Tue 29 Wed 30 Thu 31 Fri 1 Sat 2 Sun 3 Mon 4 Tue 5 Wed 6 T…" at bounding box center [424, 226] width 849 height 295
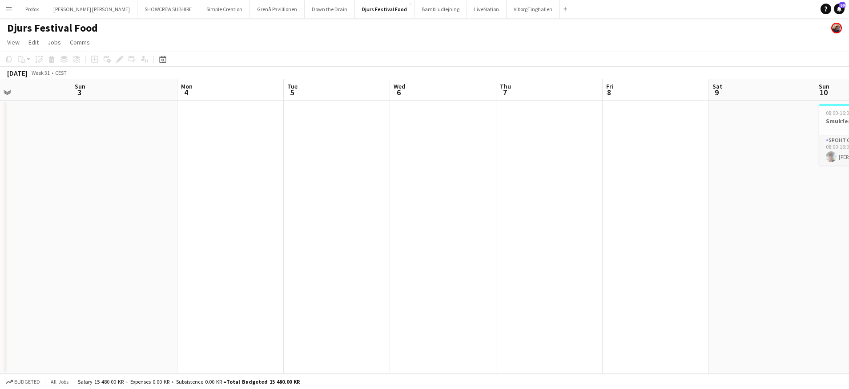
click at [425, 117] on app-calendar-viewport "Wed 30 Thu 31 Fri 1 Sat 2 Sun 3 Mon 4 Tue 5 Wed 6 Thu 7 Fri 8 Sat 9 Sun 10 1/1 …" at bounding box center [424, 226] width 849 height 295
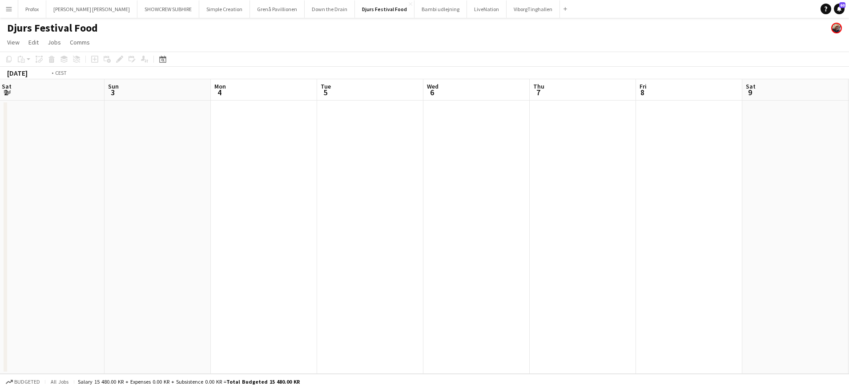
click at [475, 130] on app-calendar-viewport "Wed 30 Thu 31 Fri 1 Sat 2 Sun 3 Mon 4 Tue 5 Wed 6 Thu 7 Fri 8 Sat 9 Sun 10 1/1 …" at bounding box center [424, 226] width 849 height 295
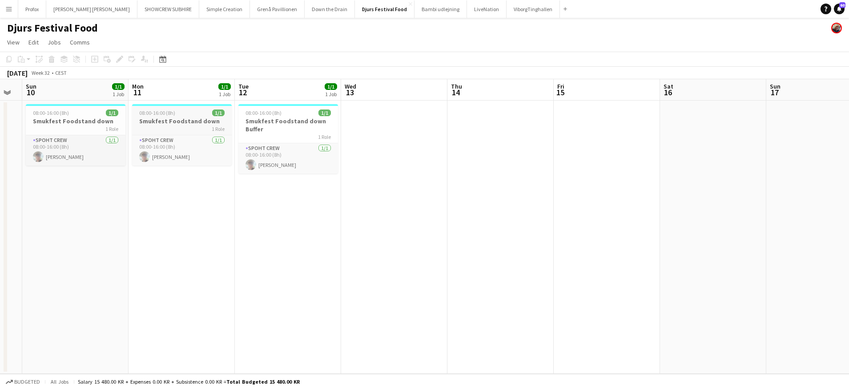
click at [184, 119] on app-calendar-viewport "Thu 7 Fri 8 Sat 9 Sun 10 1/1 1 Job Mon 11 1/1 1 Job Tue 12 1/1 1 Job Wed 13 Thu…" at bounding box center [424, 226] width 849 height 295
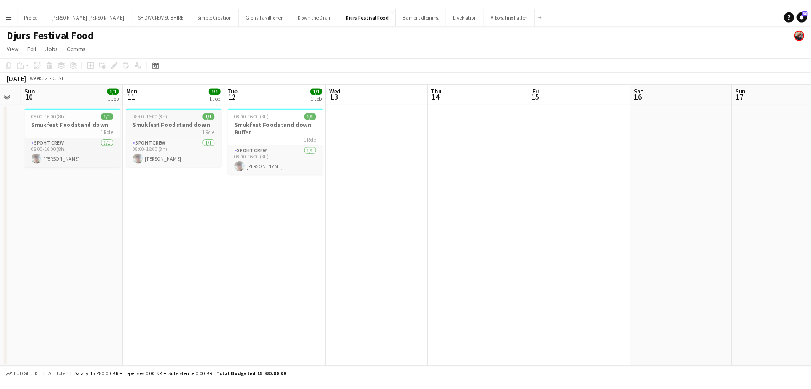
scroll to position [0, 295]
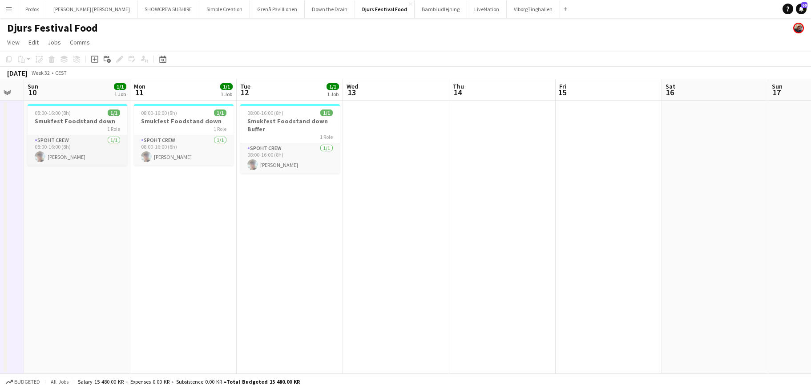
click at [12, 7] on app-icon "Menu" at bounding box center [8, 8] width 7 height 7
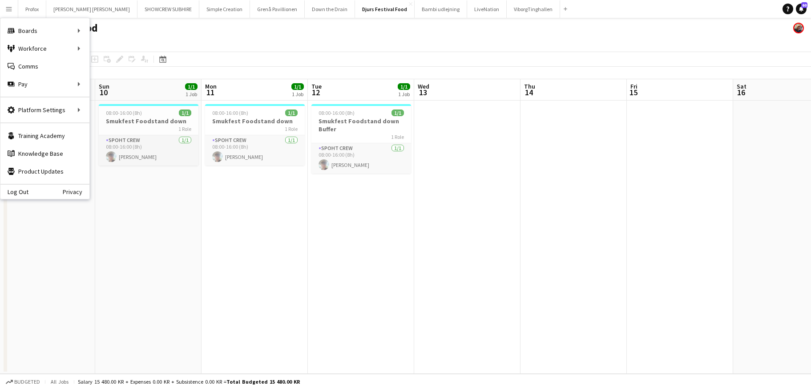
drag, startPoint x: 271, startPoint y: 93, endPoint x: 342, endPoint y: 88, distance: 70.9
click at [342, 88] on app-calendar-viewport "Thu 7 Fri 8 Sat 9 Sun 10 1/1 1 Job Mon 11 1/1 1 Job Tue 12 1/1 1 Job Wed 13 Thu…" at bounding box center [405, 226] width 811 height 295
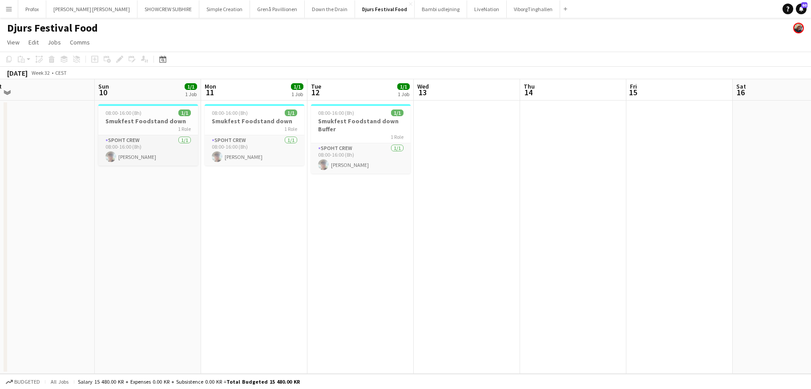
click at [12, 8] on app-icon "Menu" at bounding box center [8, 8] width 7 height 7
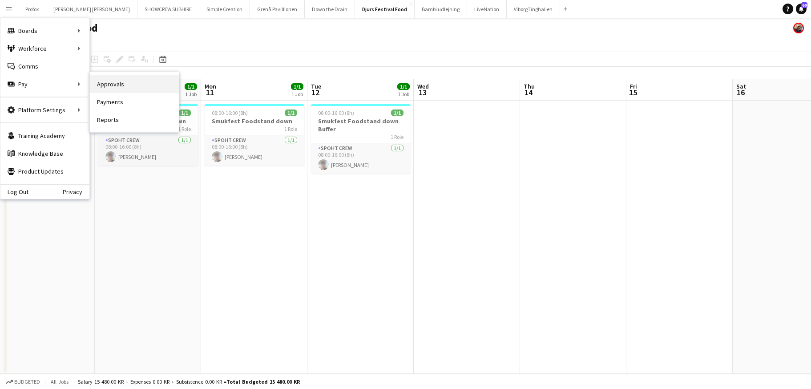
click at [126, 85] on link "Approvals" at bounding box center [134, 84] width 89 height 18
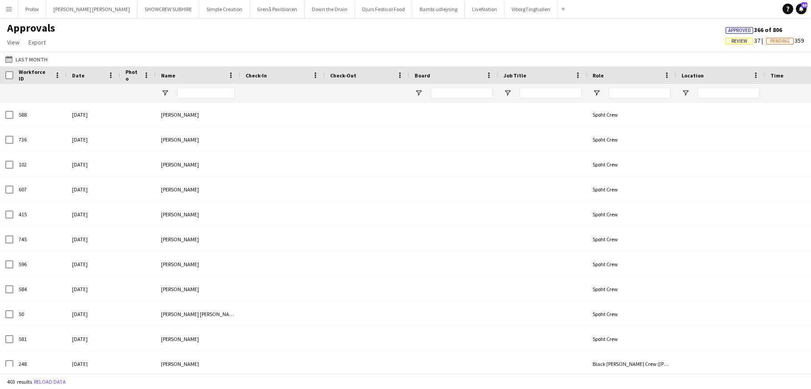
type input "*****"
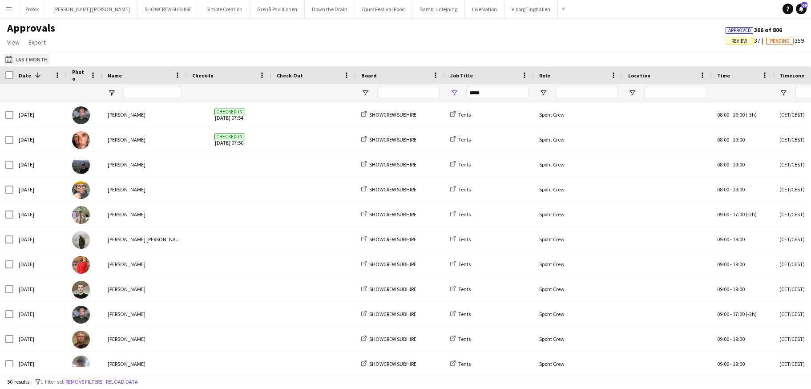
click at [10, 57] on app-icon "Last Month" at bounding box center [10, 59] width 10 height 7
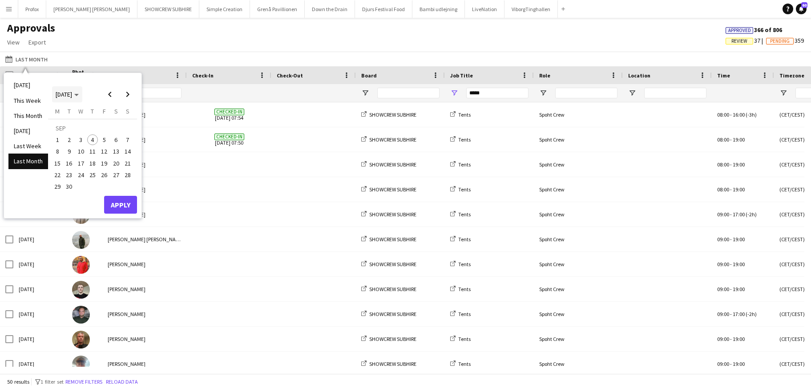
click at [79, 94] on polygon "Choose month and year" at bounding box center [76, 95] width 4 height 2
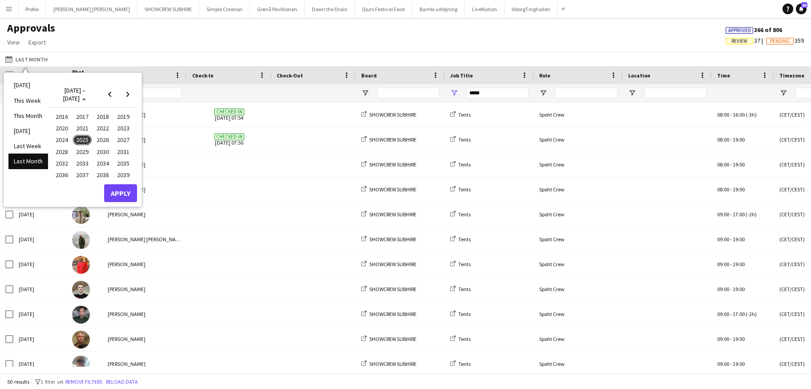
click at [67, 141] on span "2024" at bounding box center [62, 140] width 18 height 11
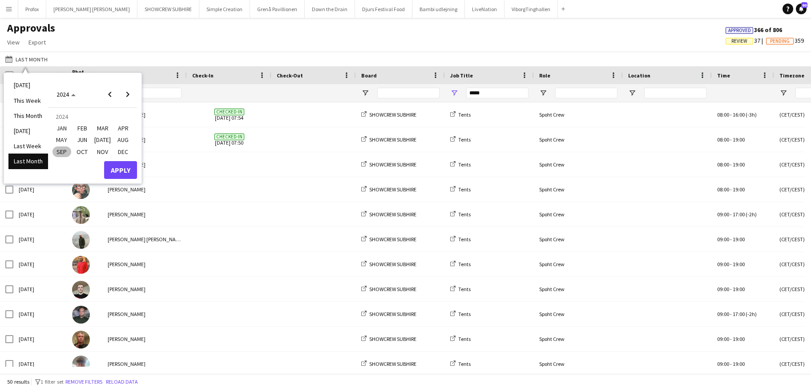
click at [126, 137] on span "AUG" at bounding box center [123, 140] width 18 height 11
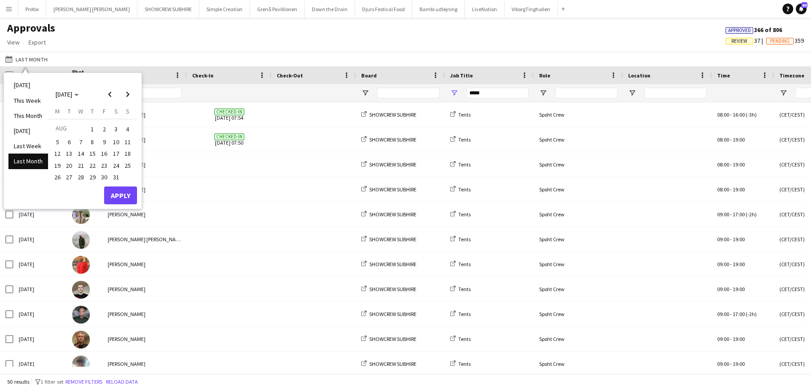
click at [39, 163] on li "Last Month" at bounding box center [28, 161] width 40 height 15
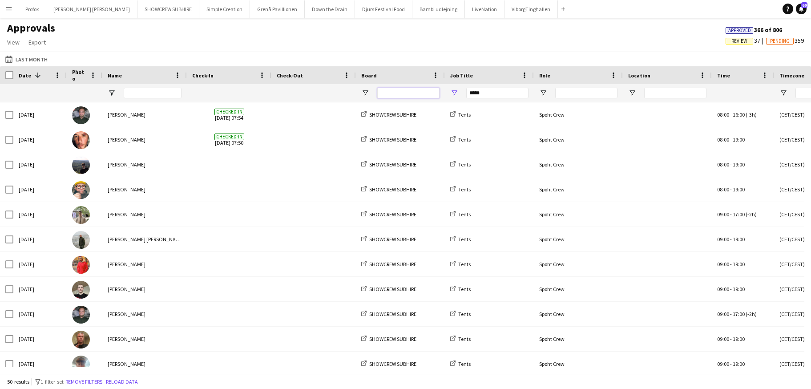
click at [392, 91] on input "Board Filter Input" at bounding box center [408, 93] width 62 height 11
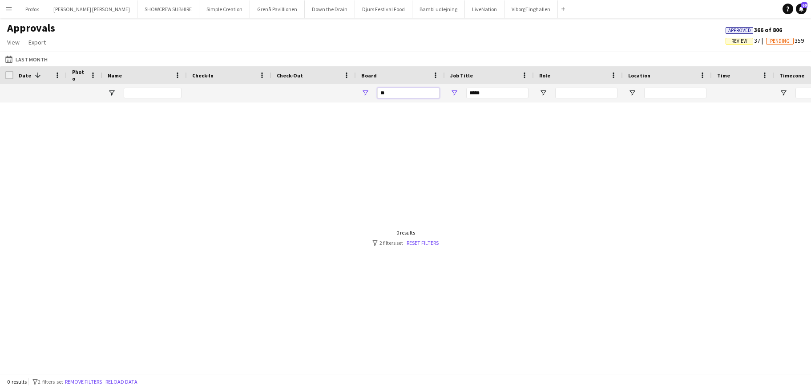
type input "*"
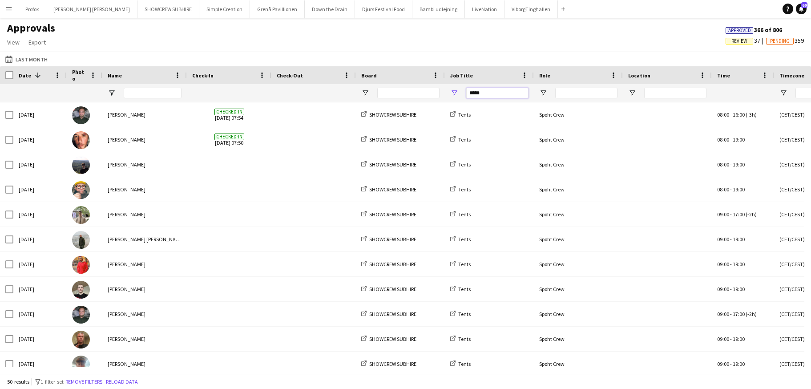
drag, startPoint x: 491, startPoint y: 92, endPoint x: 449, endPoint y: 89, distance: 42.4
click at [449, 89] on div "*****" at bounding box center [489, 93] width 89 height 18
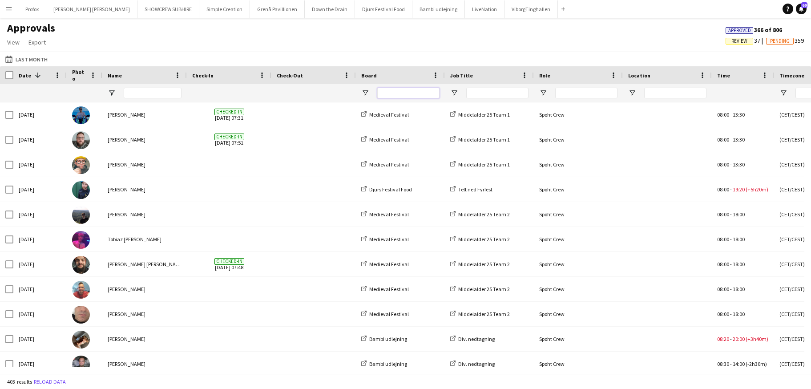
click at [403, 94] on input "Board Filter Input" at bounding box center [408, 93] width 62 height 11
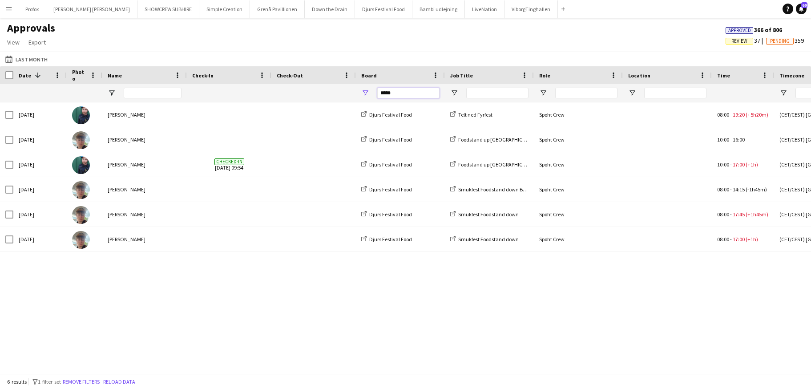
type input "*****"
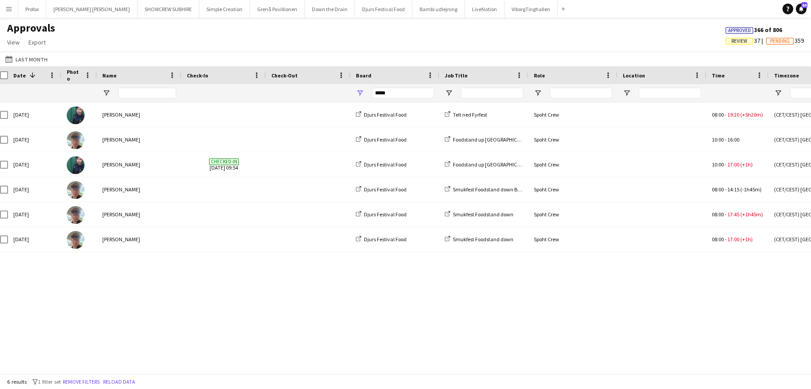
scroll to position [0, 34]
